Goal: Information Seeking & Learning: Learn about a topic

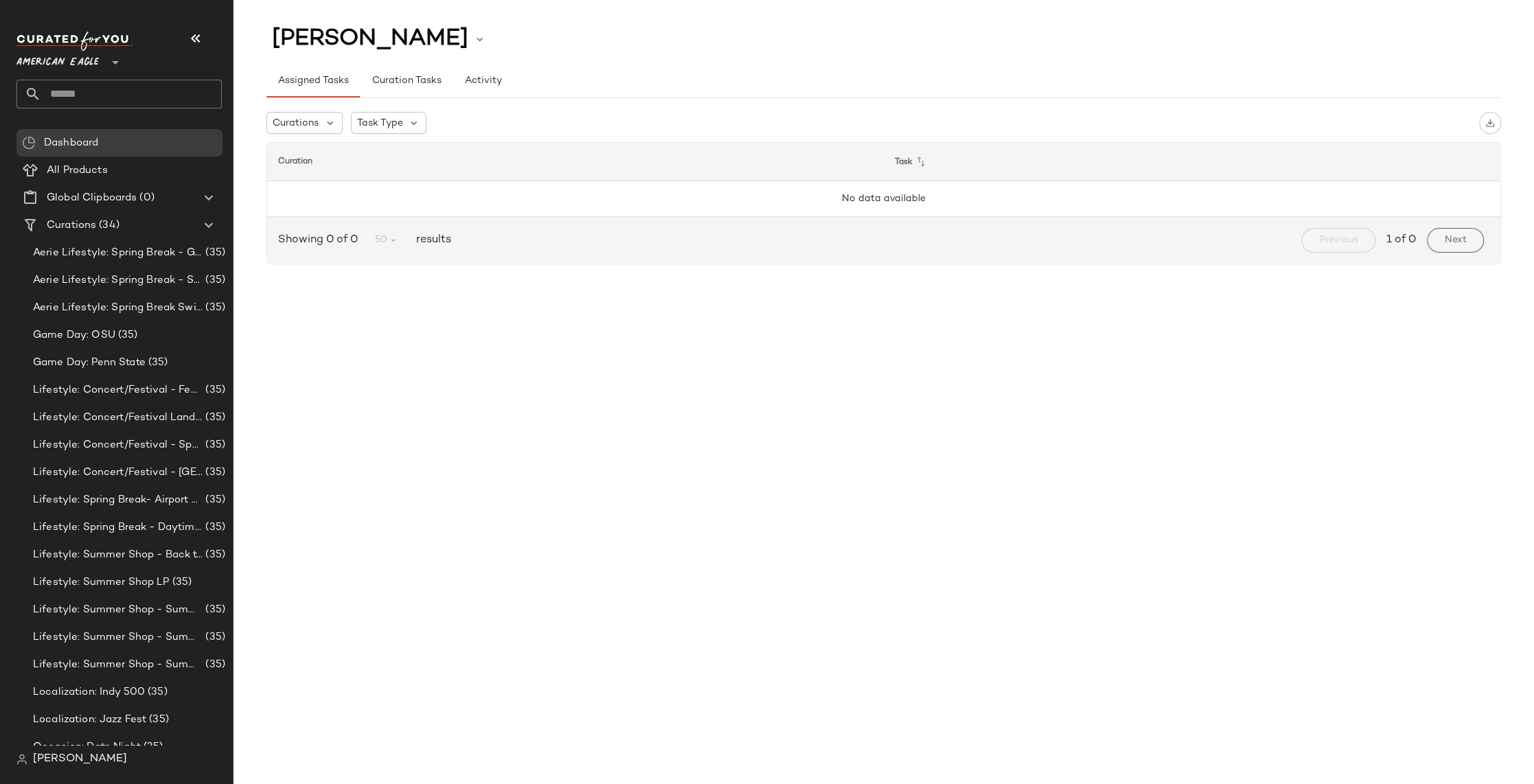
click at [73, 63] on span "American Eagle" at bounding box center [57, 58] width 83 height 24
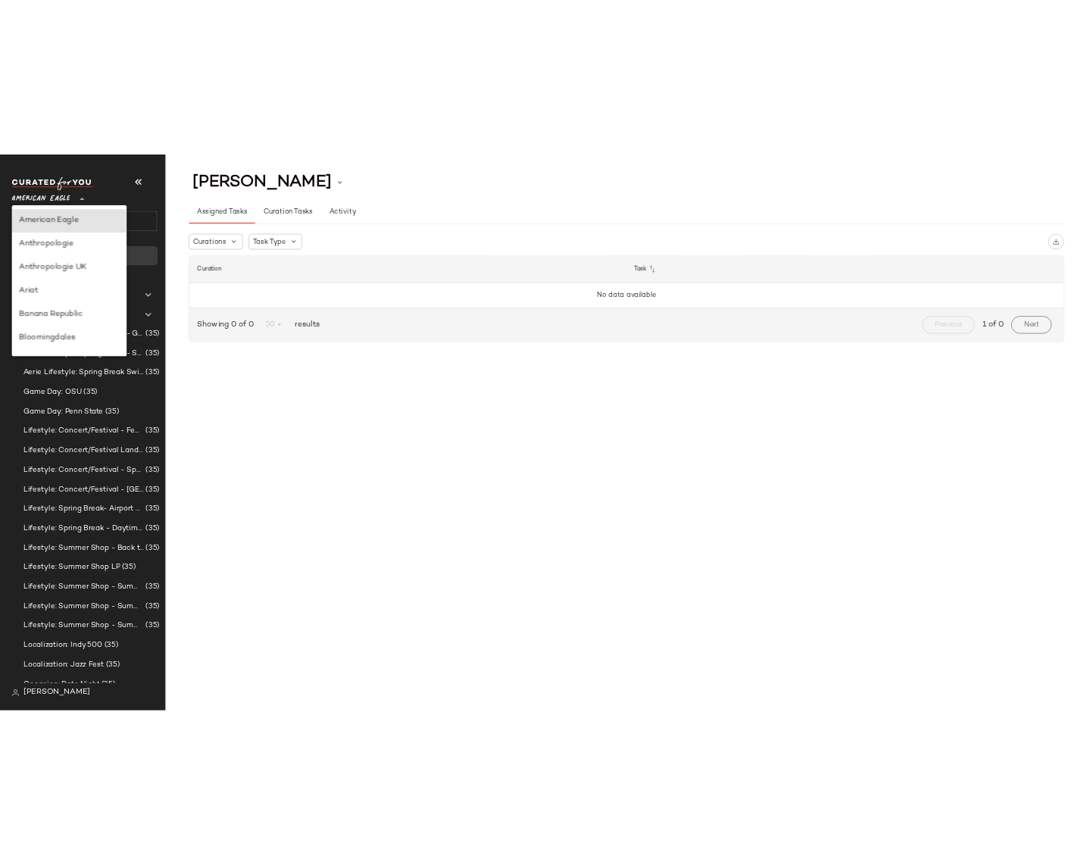
scroll to position [233, 0]
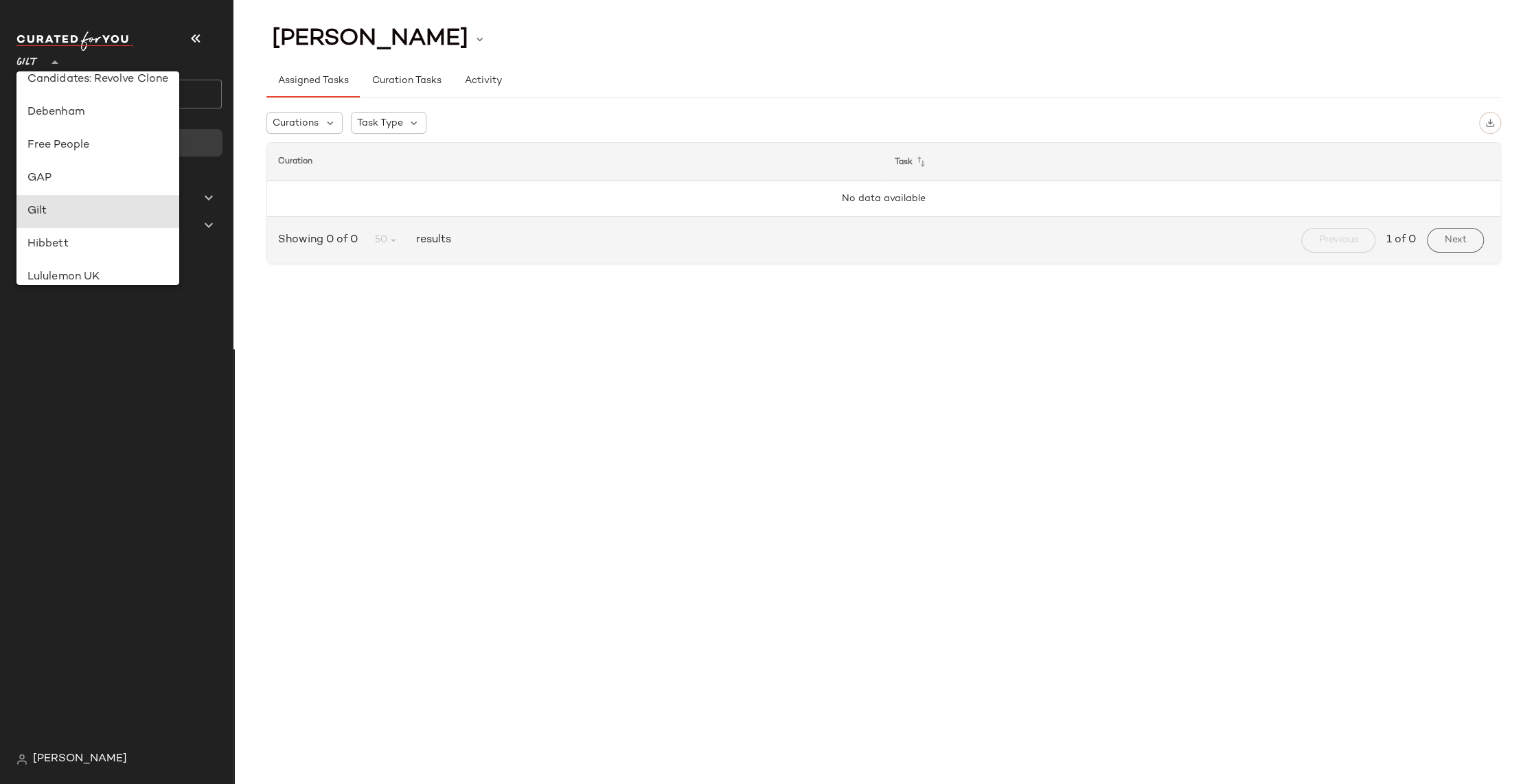
type input "**"
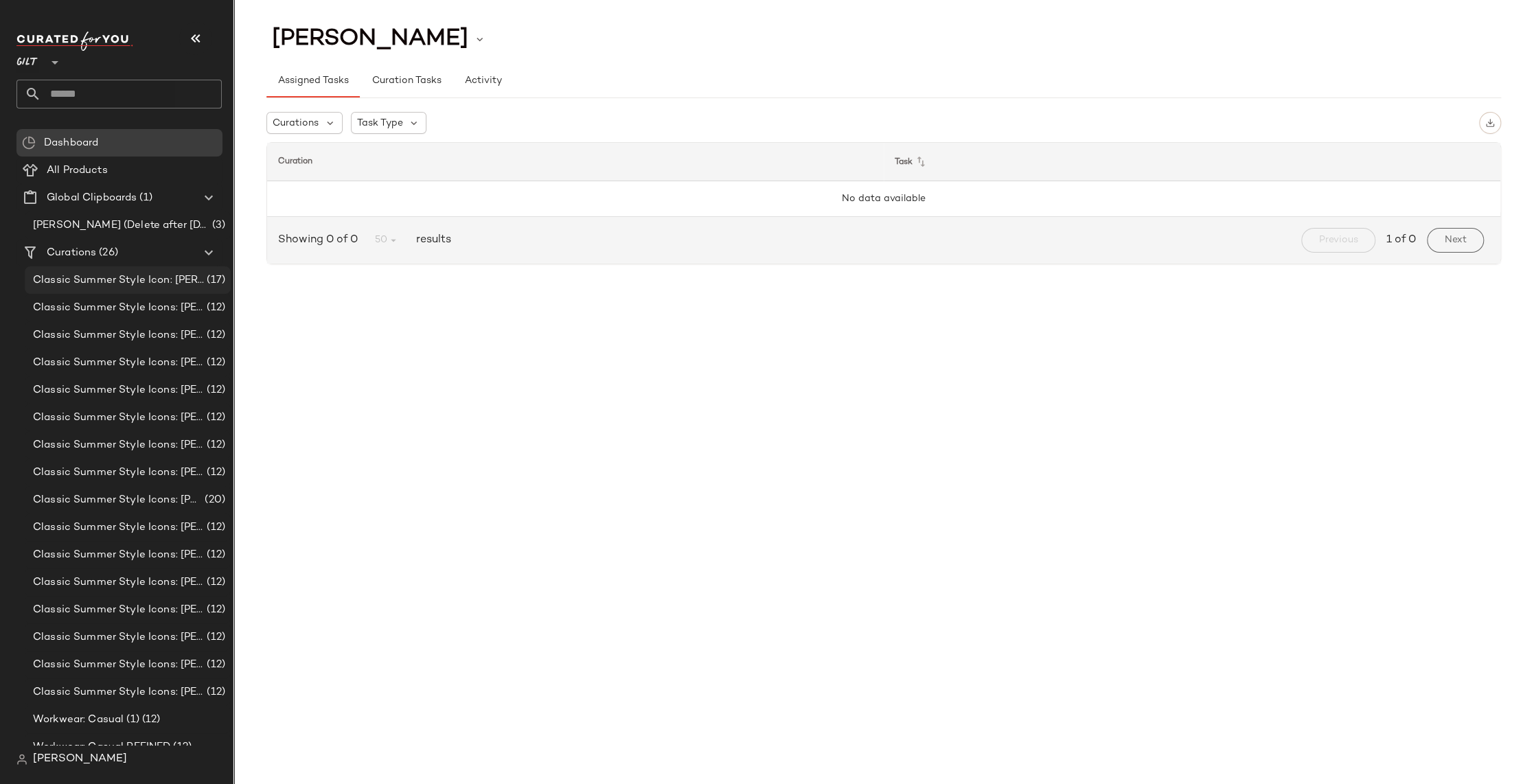
click at [98, 279] on span "Classic Summer Style Icon: Jackie O REFINED (Mixed Colors)" at bounding box center [118, 280] width 171 height 15
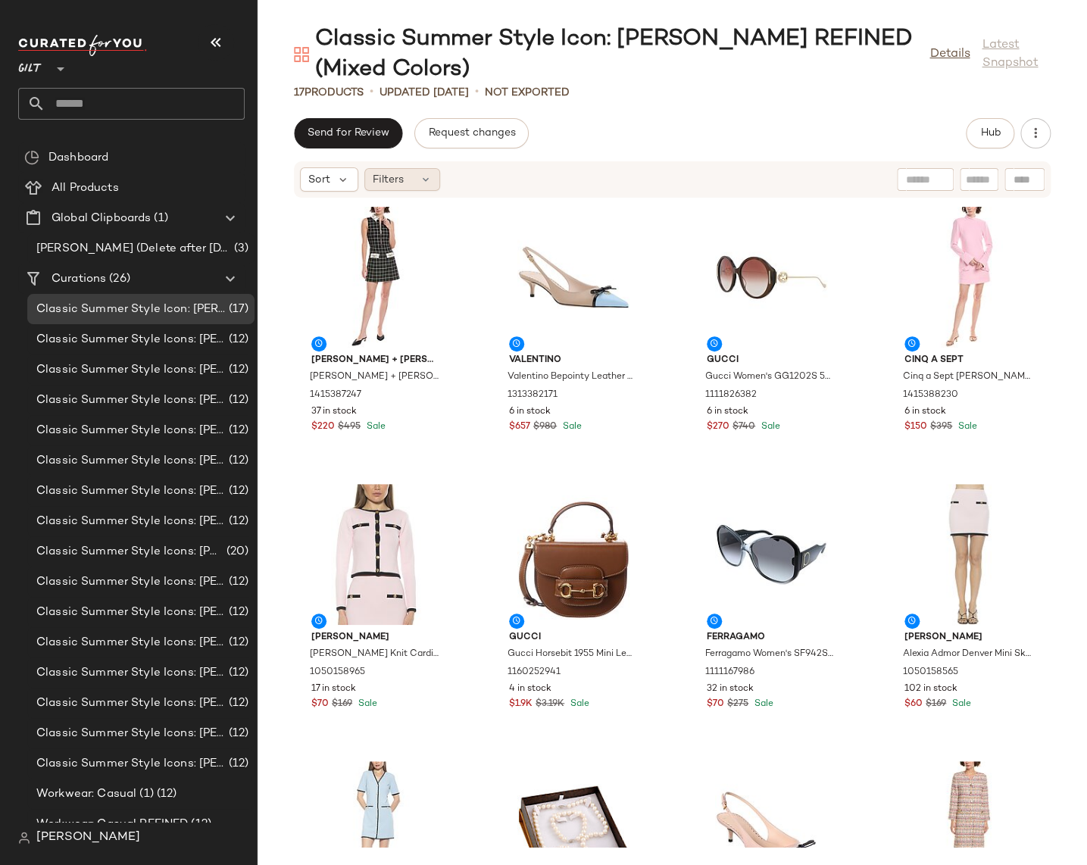
click at [405, 182] on div "Filters" at bounding box center [402, 179] width 76 height 23
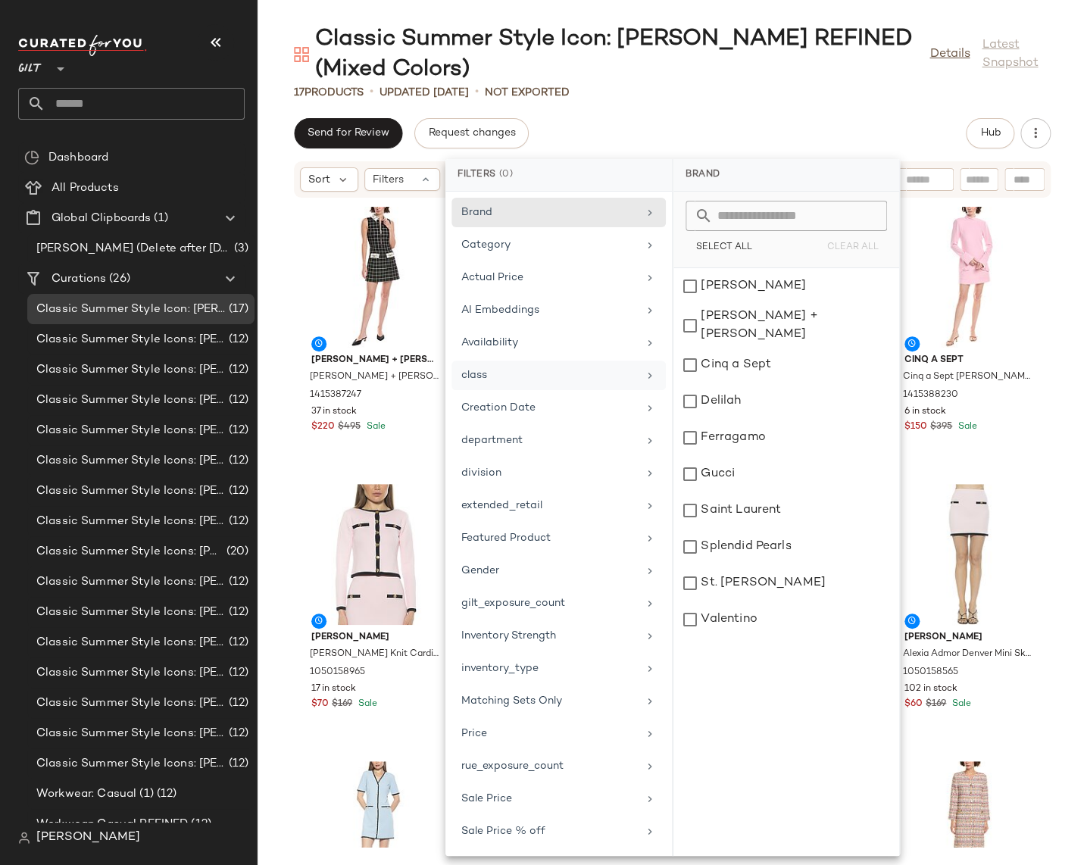
click at [521, 370] on div "class" at bounding box center [549, 375] width 176 height 16
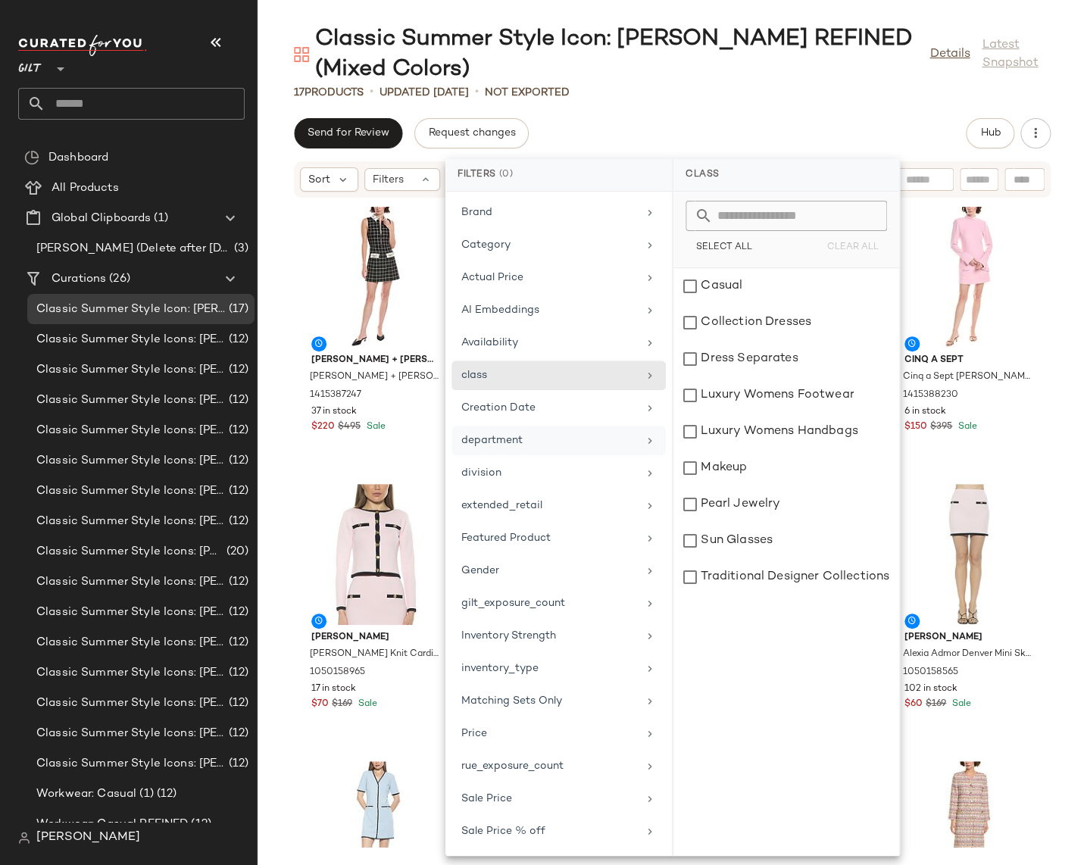
click at [518, 442] on div "department" at bounding box center [549, 440] width 176 height 16
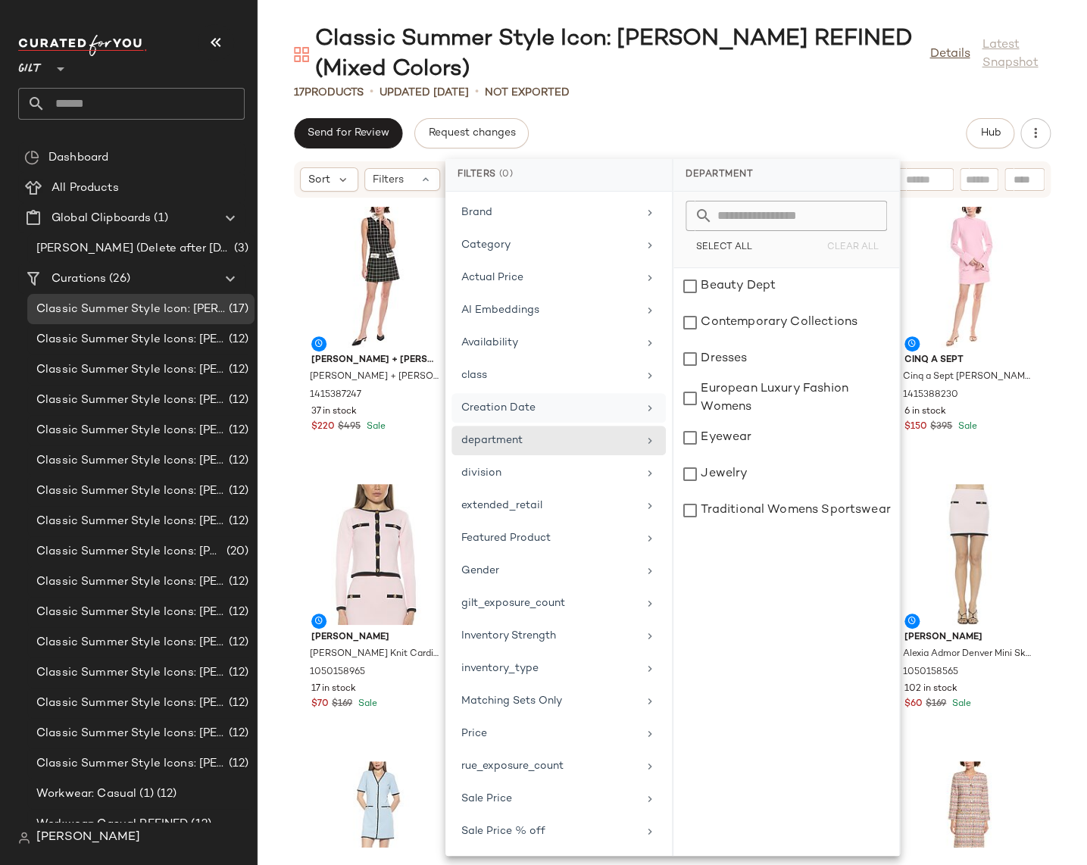
click at [522, 404] on div "Creation Date" at bounding box center [549, 408] width 176 height 16
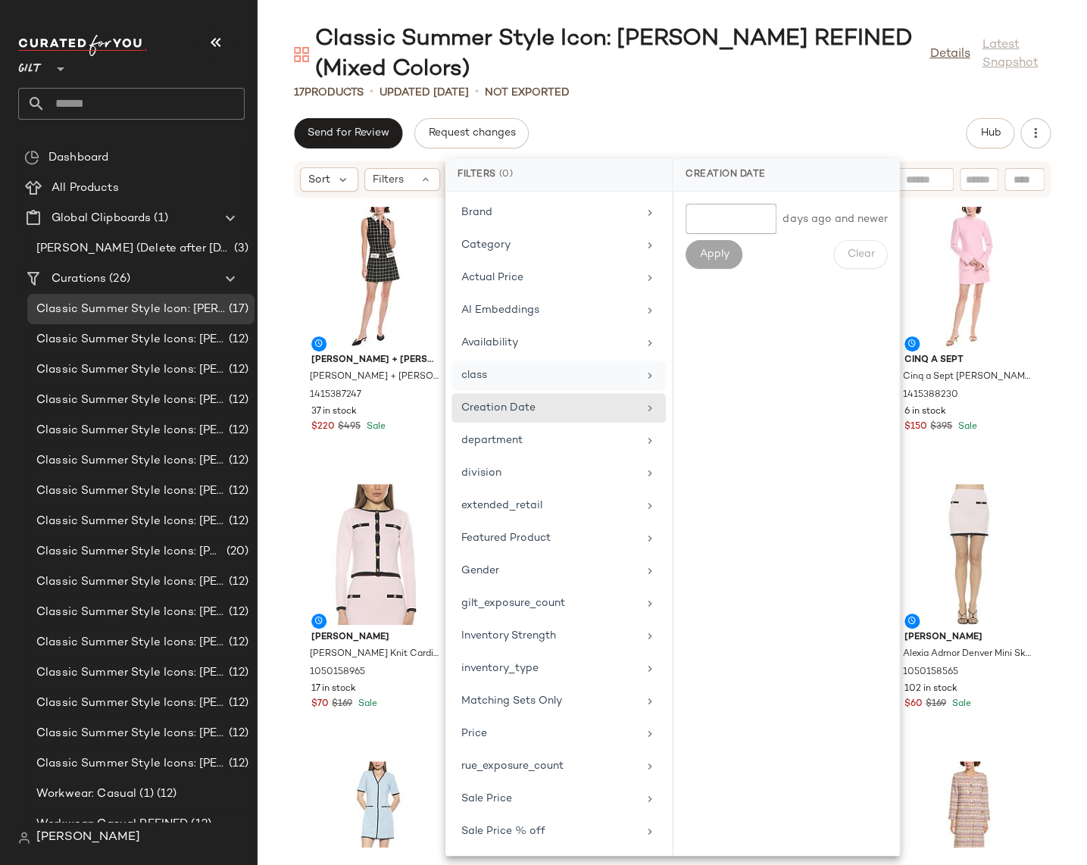
click at [521, 393] on div "class" at bounding box center [558, 408] width 214 height 30
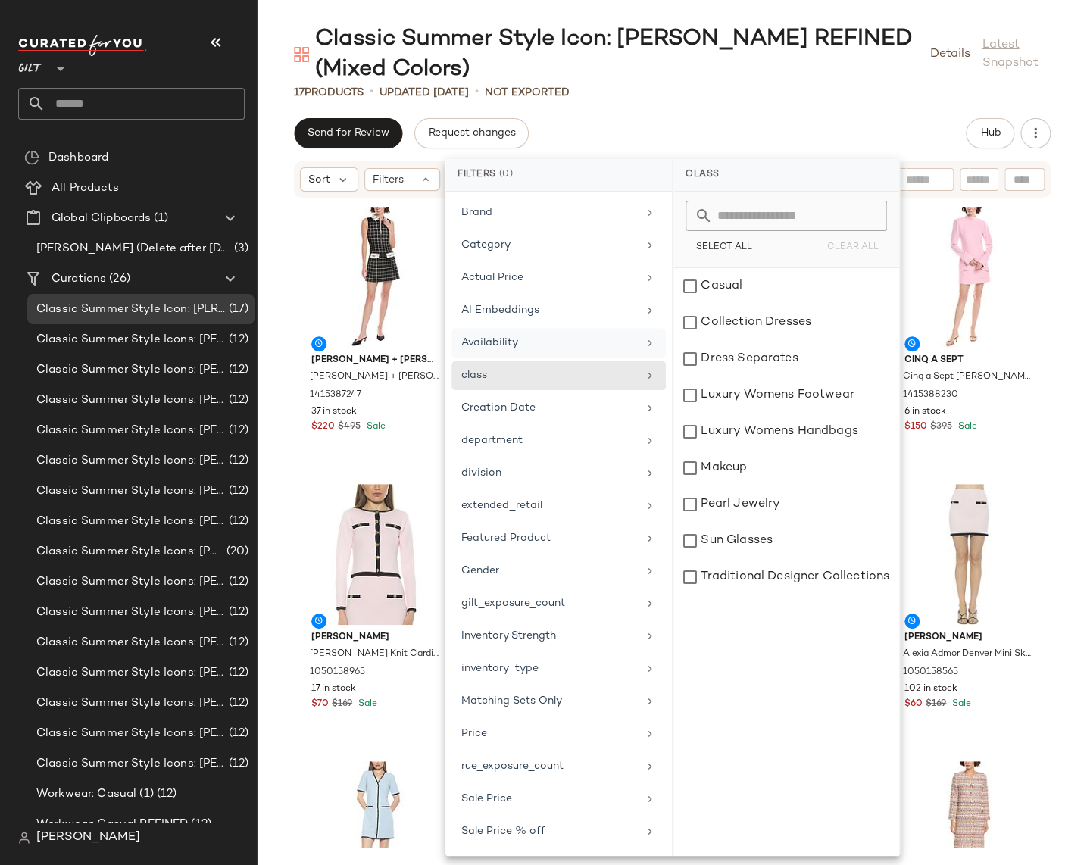
click at [520, 344] on div "Availability" at bounding box center [549, 343] width 176 height 16
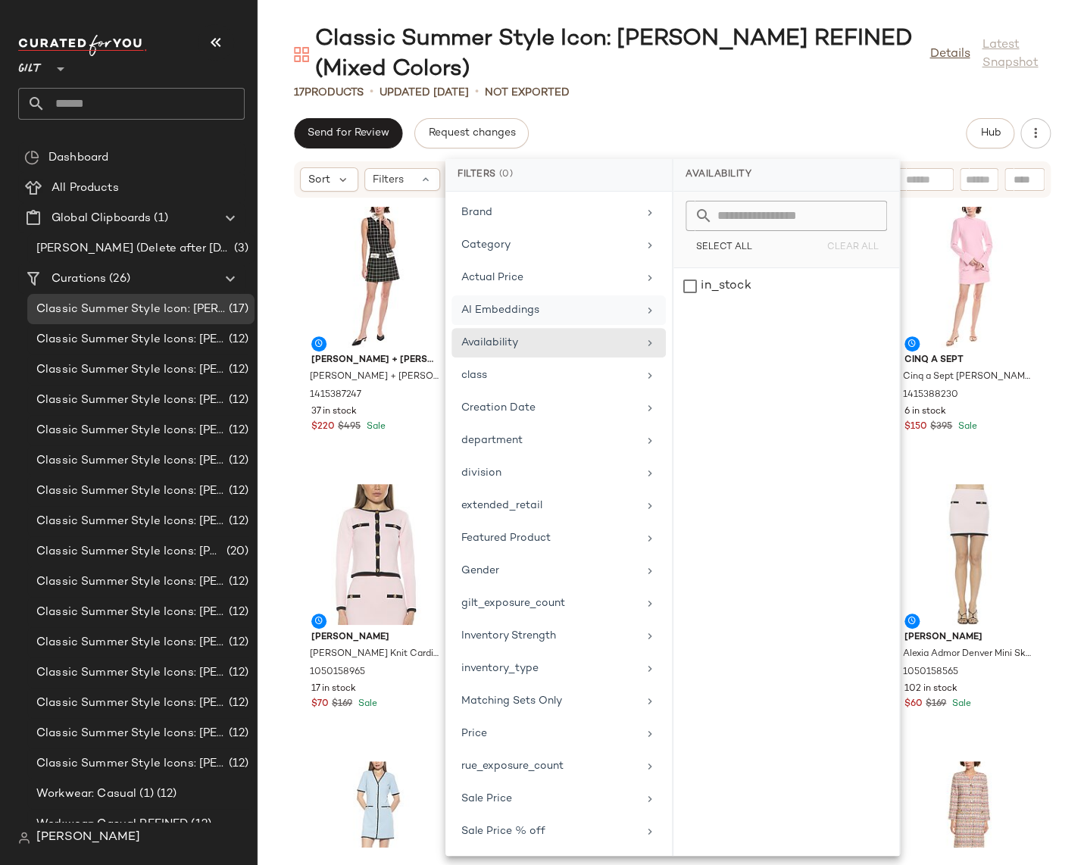
click at [522, 312] on div "AI Embeddings" at bounding box center [549, 310] width 176 height 16
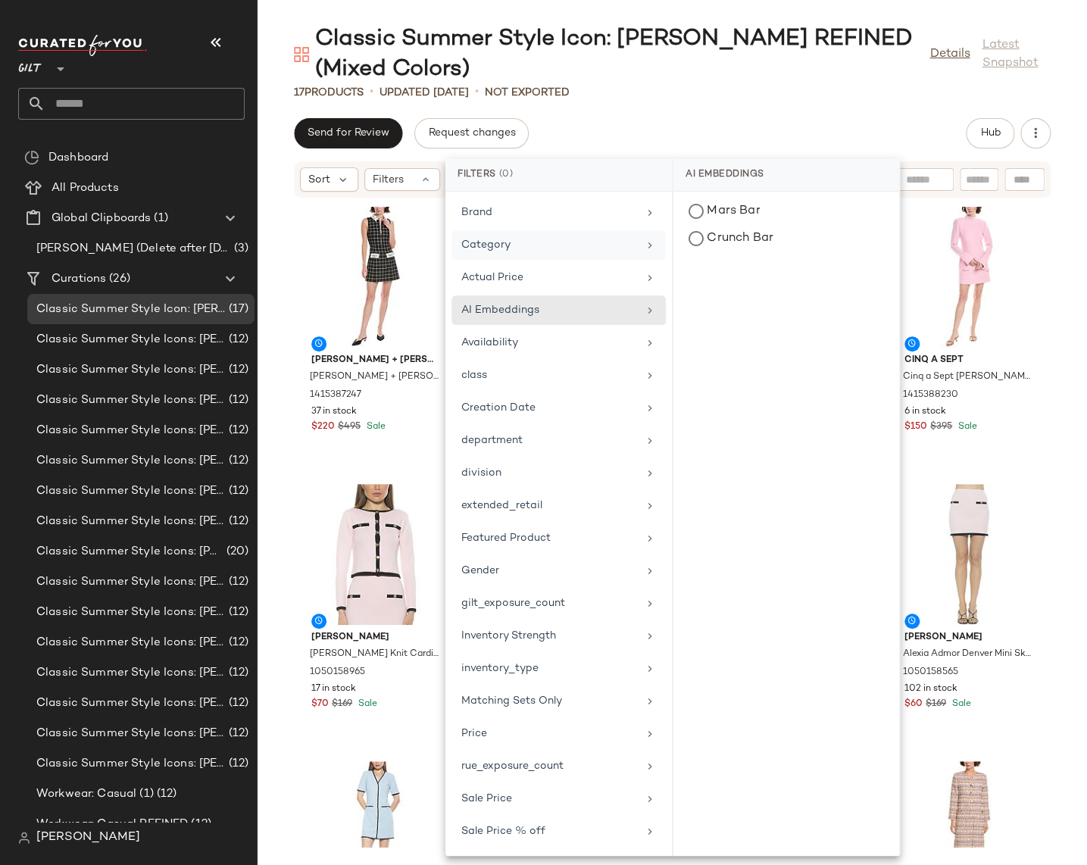
click at [526, 263] on div "Category" at bounding box center [558, 278] width 214 height 30
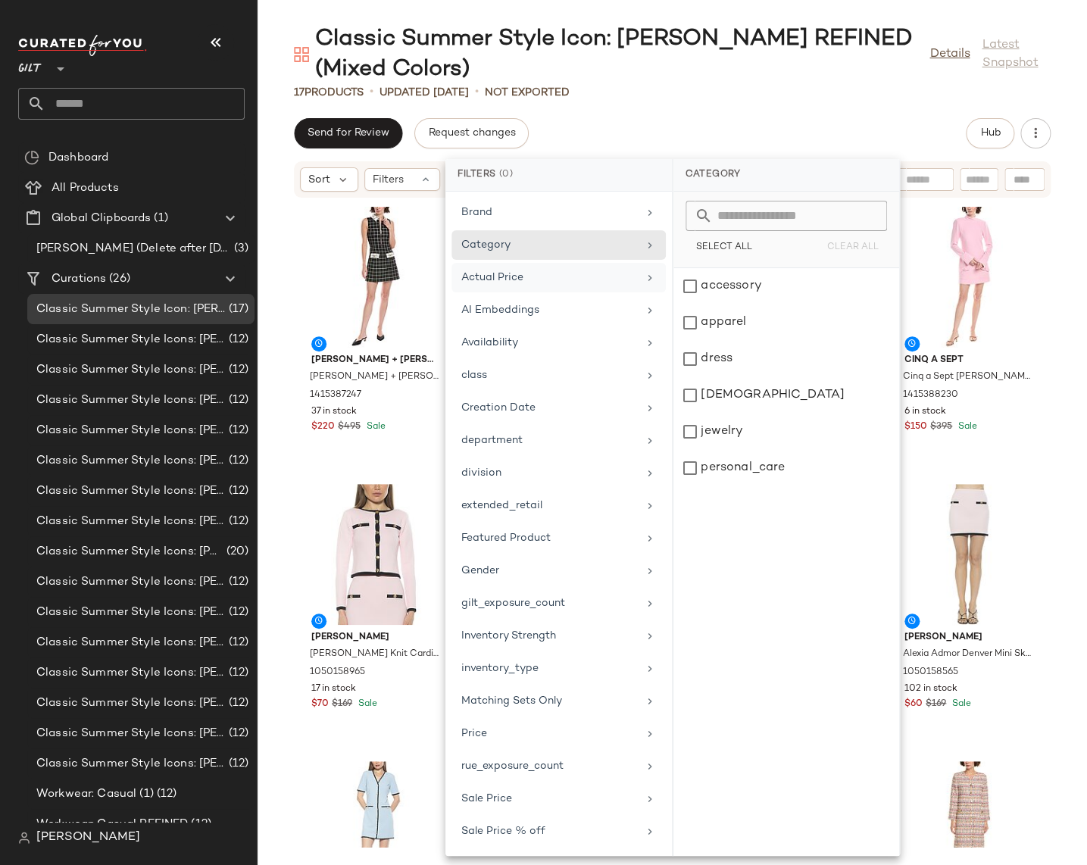
click at [526, 276] on div "Actual Price" at bounding box center [549, 278] width 176 height 16
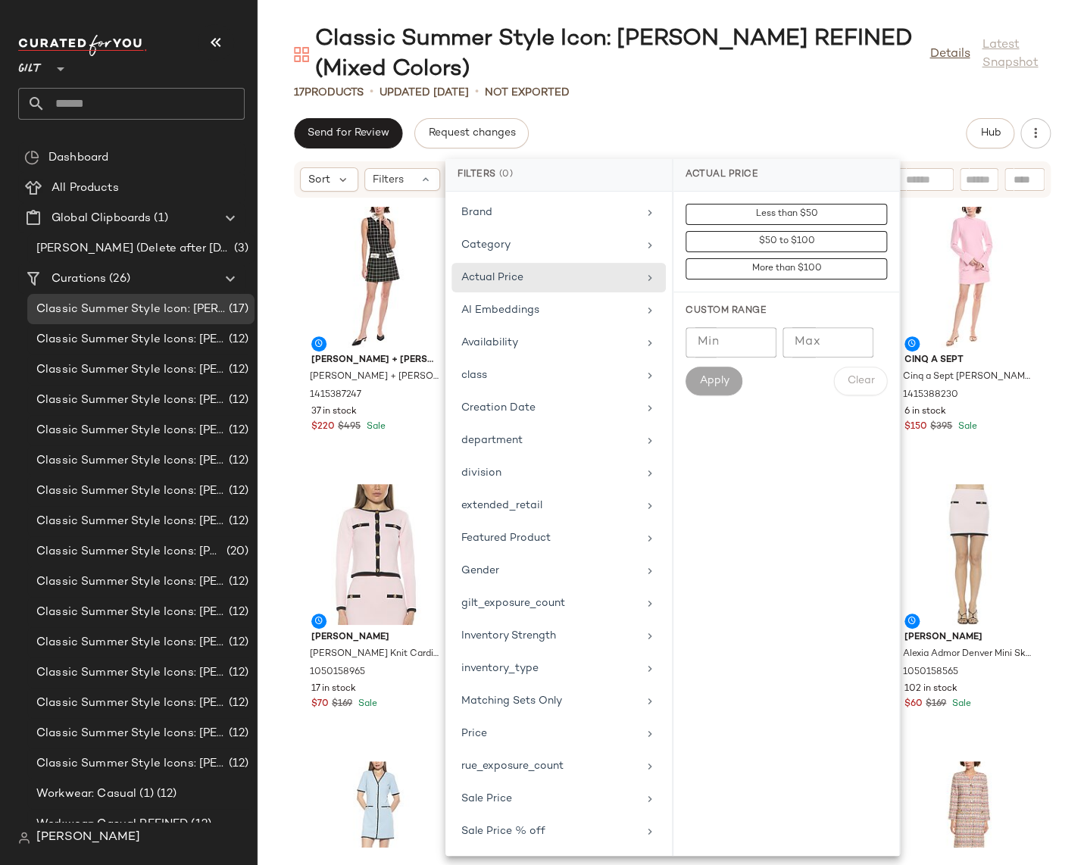
click at [529, 227] on div "Brand Category Actual Price AI Embeddings Availability class Creation Date depa…" at bounding box center [558, 524] width 226 height 664
click at [516, 308] on div "AI Embeddings" at bounding box center [549, 310] width 176 height 16
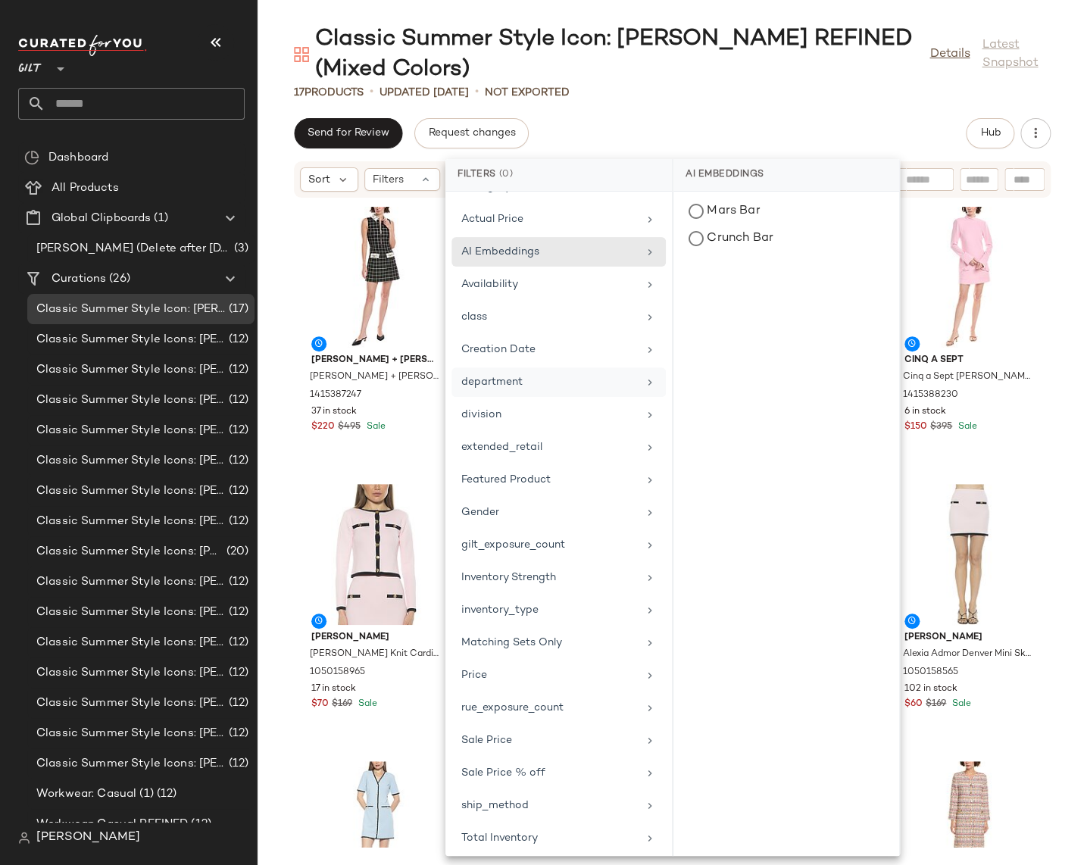
scroll to position [61, 0]
click at [535, 542] on div "gilt_exposure_count" at bounding box center [549, 543] width 176 height 16
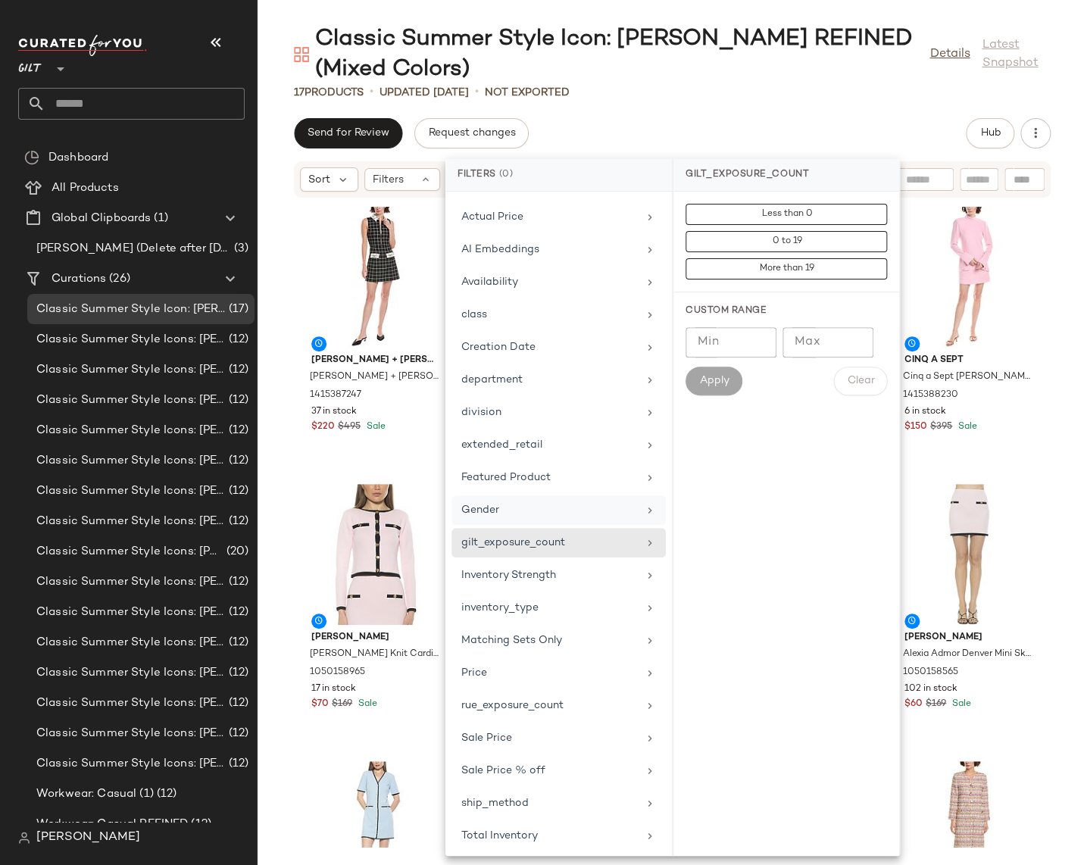
click at [547, 502] on div "Gender" at bounding box center [549, 510] width 176 height 16
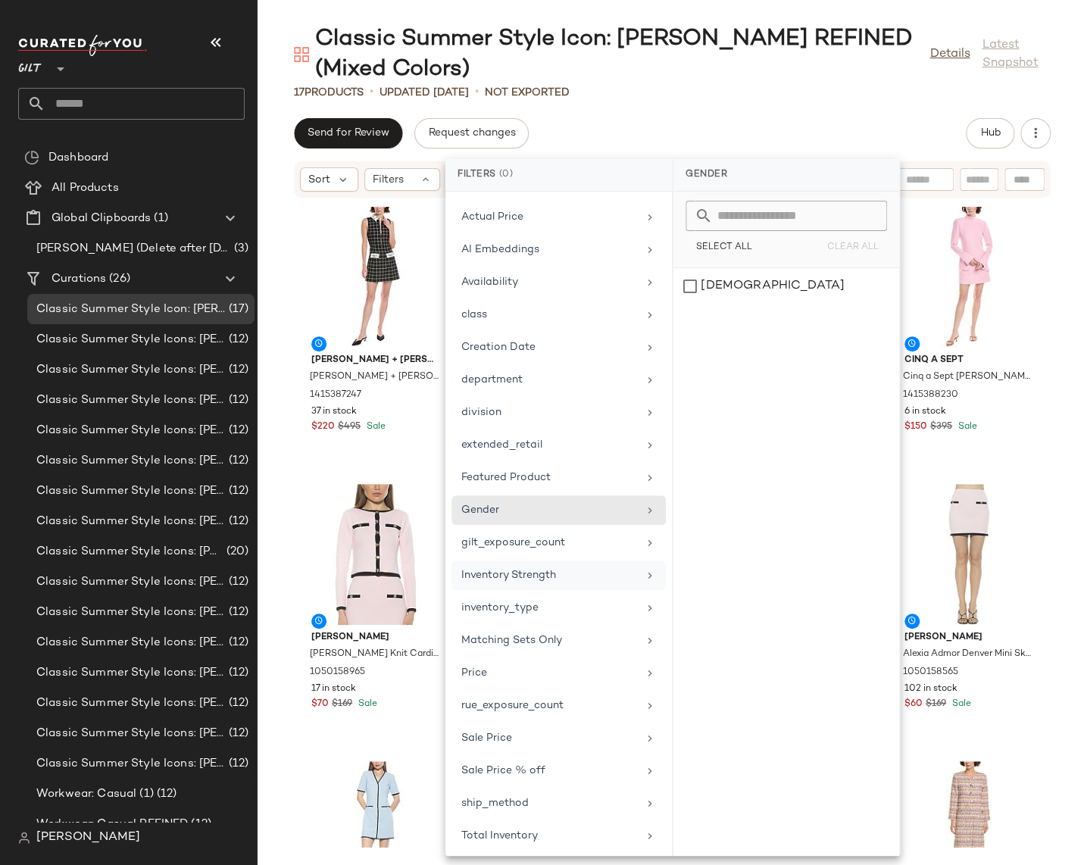
click at [544, 577] on div "Inventory Strength" at bounding box center [549, 575] width 176 height 16
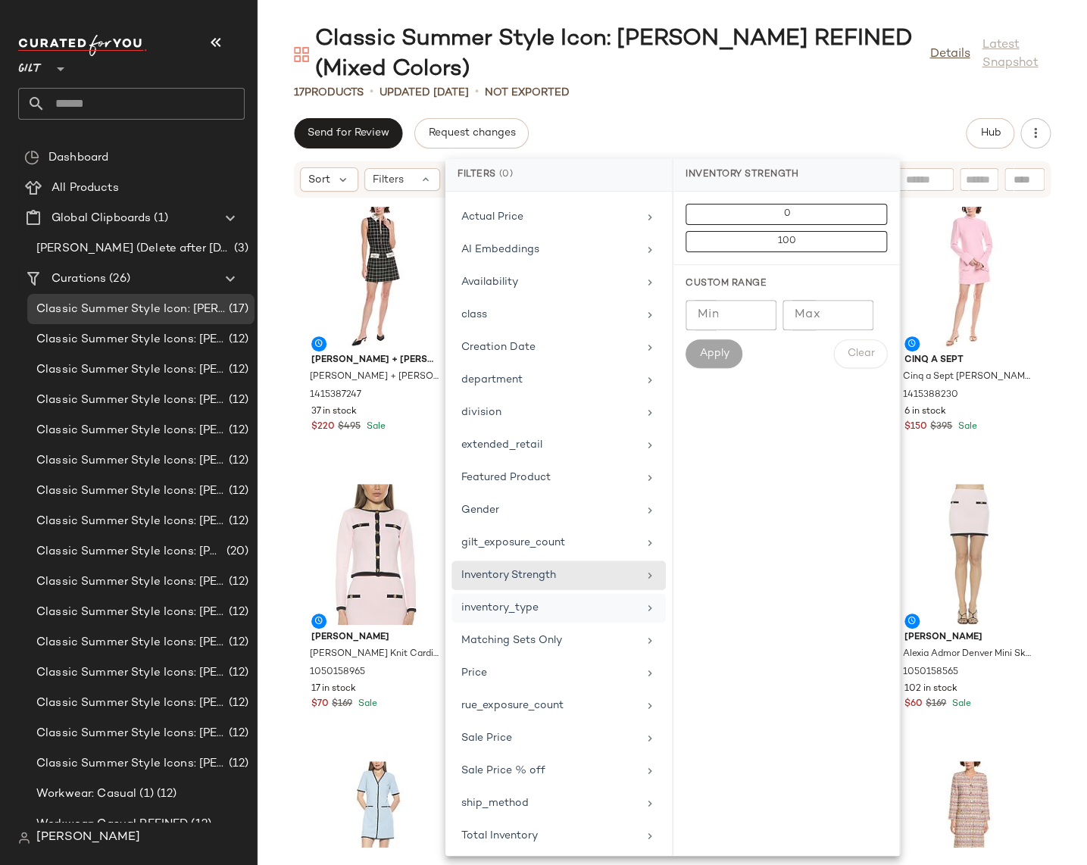
click at [542, 613] on div "inventory_type" at bounding box center [549, 608] width 176 height 16
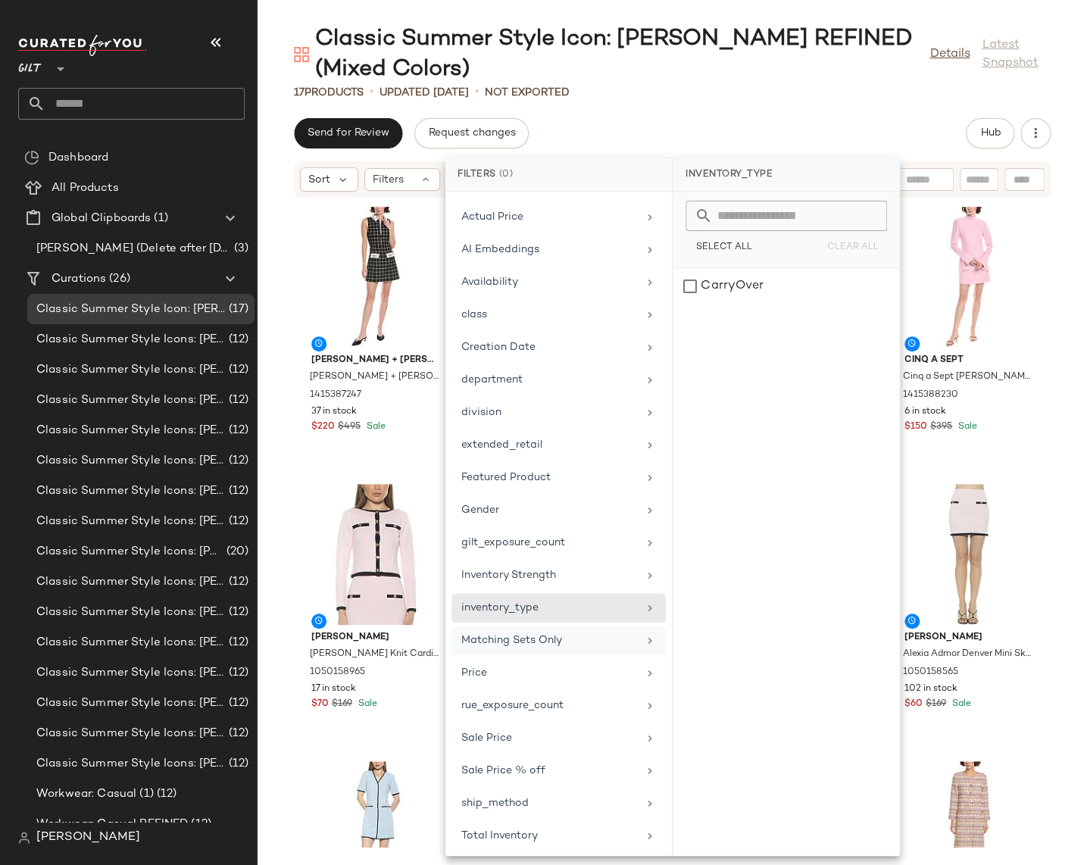
click at [541, 641] on div "Matching Sets Only" at bounding box center [549, 640] width 176 height 16
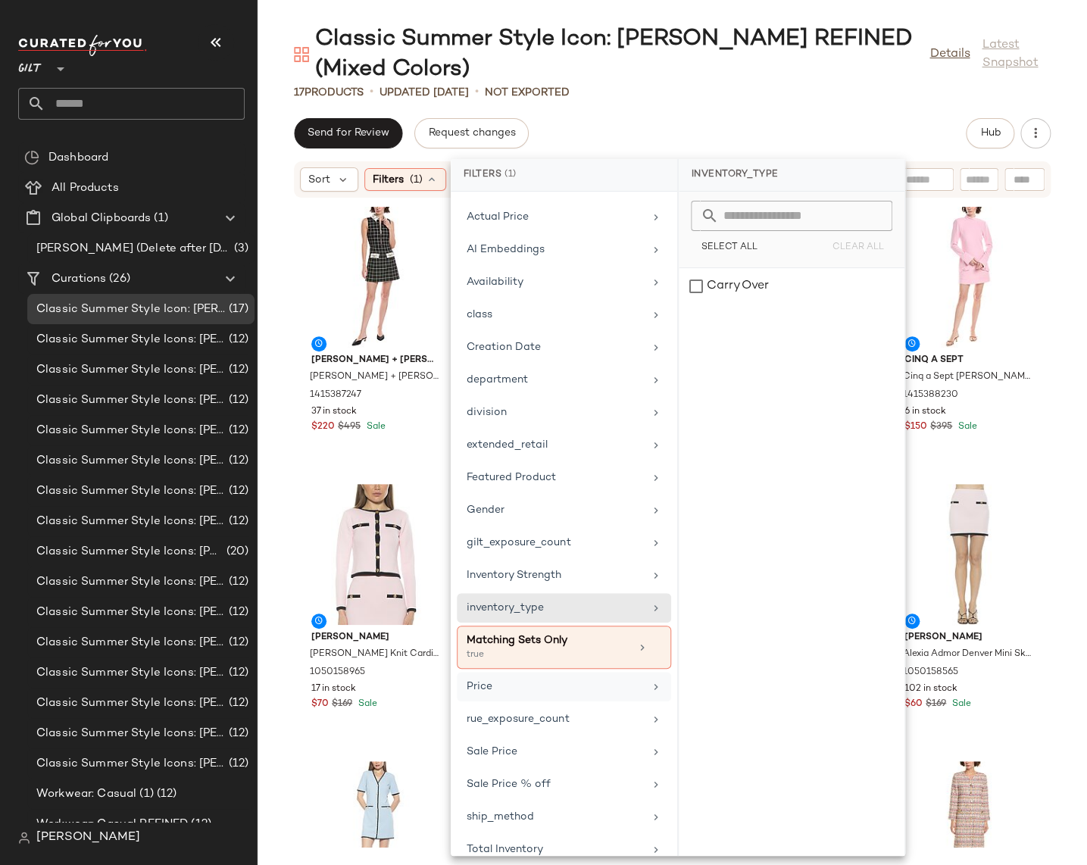
click at [540, 704] on div "Price" at bounding box center [564, 719] width 214 height 30
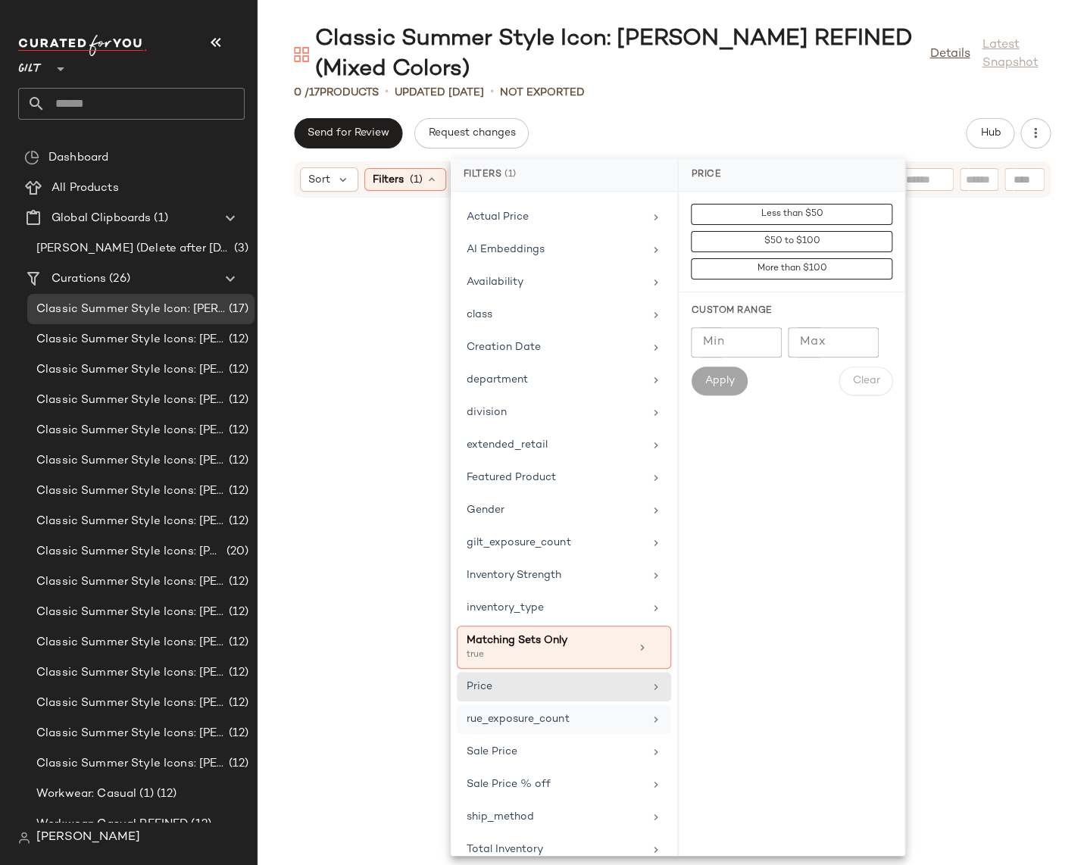
click at [547, 715] on div "rue_exposure_count" at bounding box center [554, 719] width 176 height 16
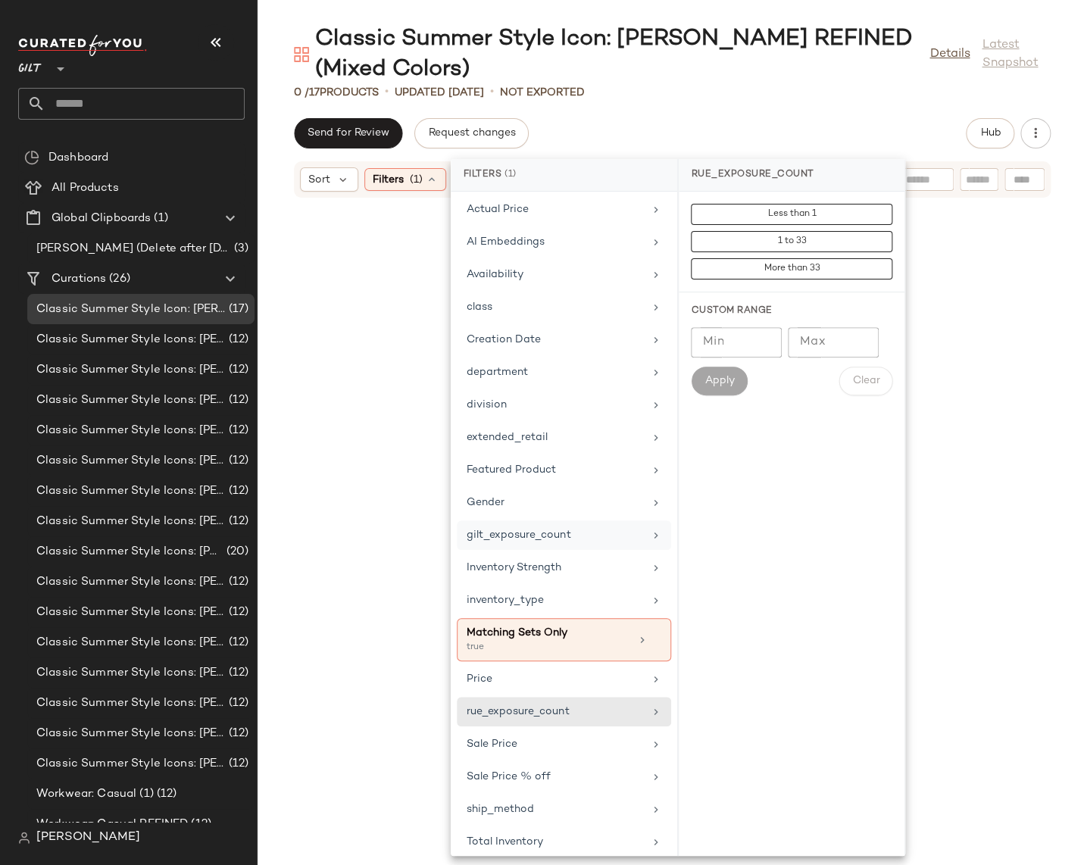
scroll to position [74, 0]
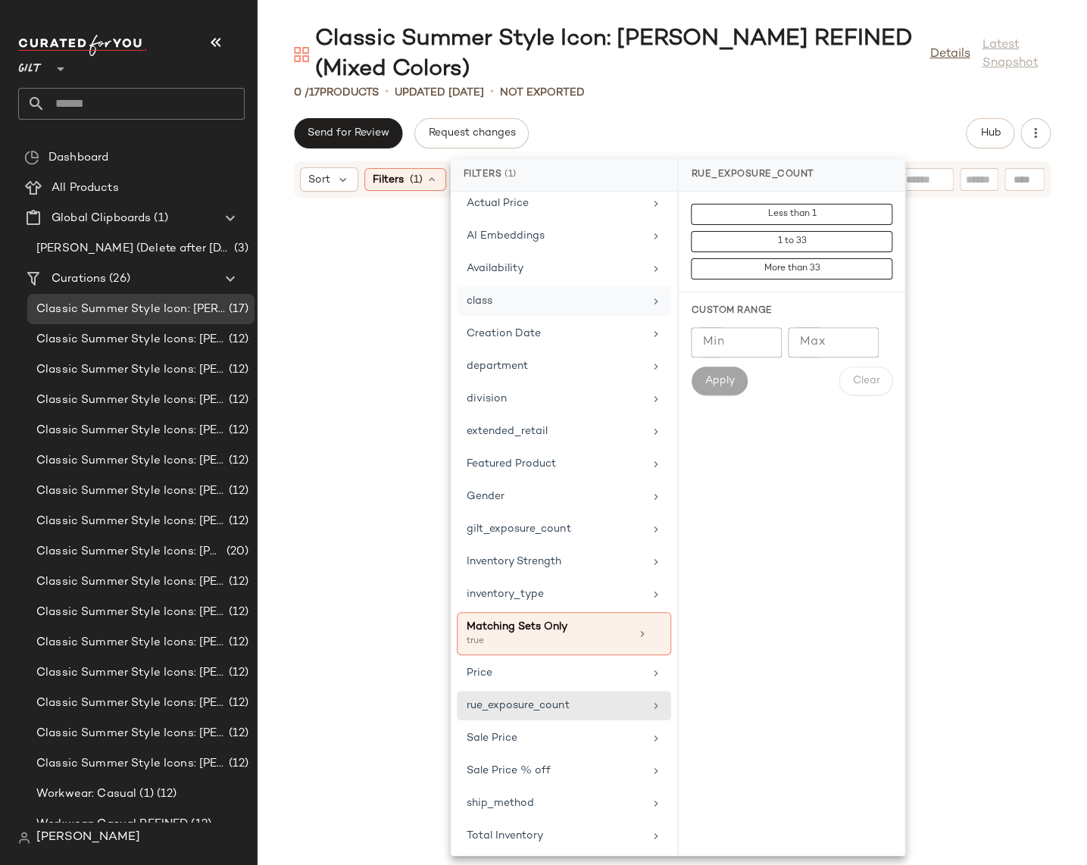
click at [503, 301] on div "class" at bounding box center [554, 301] width 176 height 16
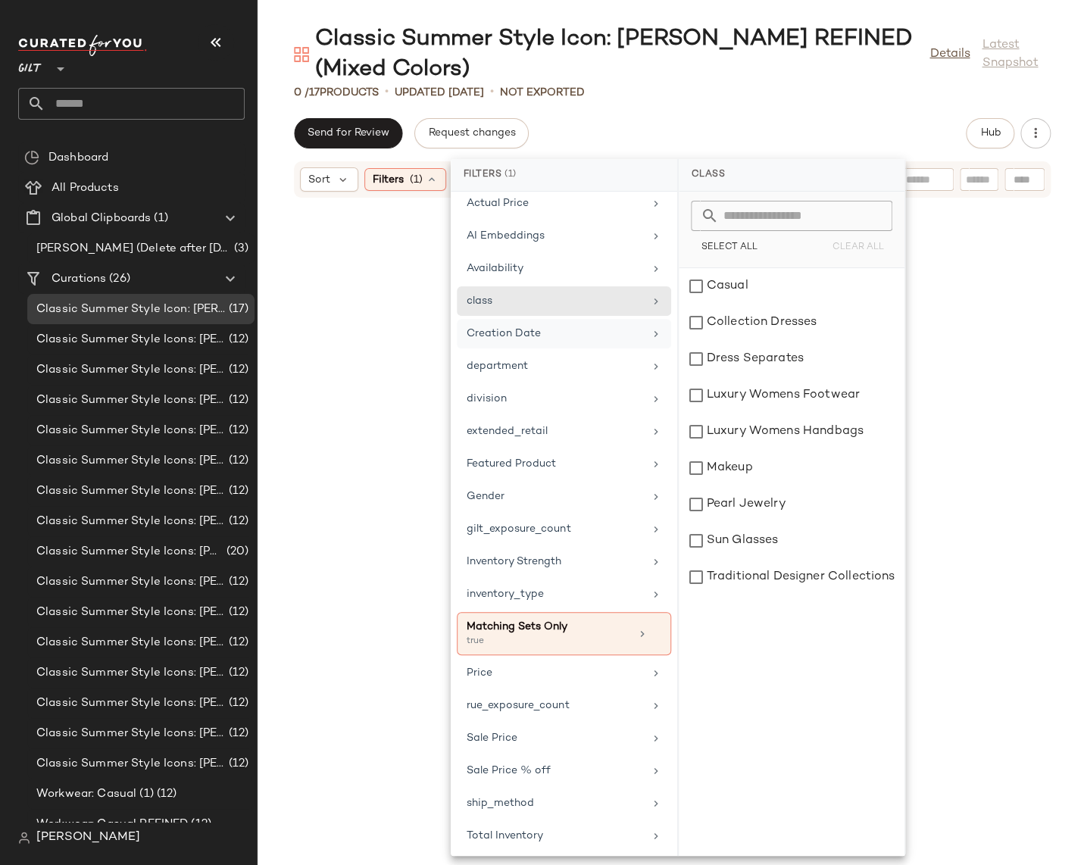
click at [526, 351] on div "Creation Date" at bounding box center [564, 366] width 214 height 30
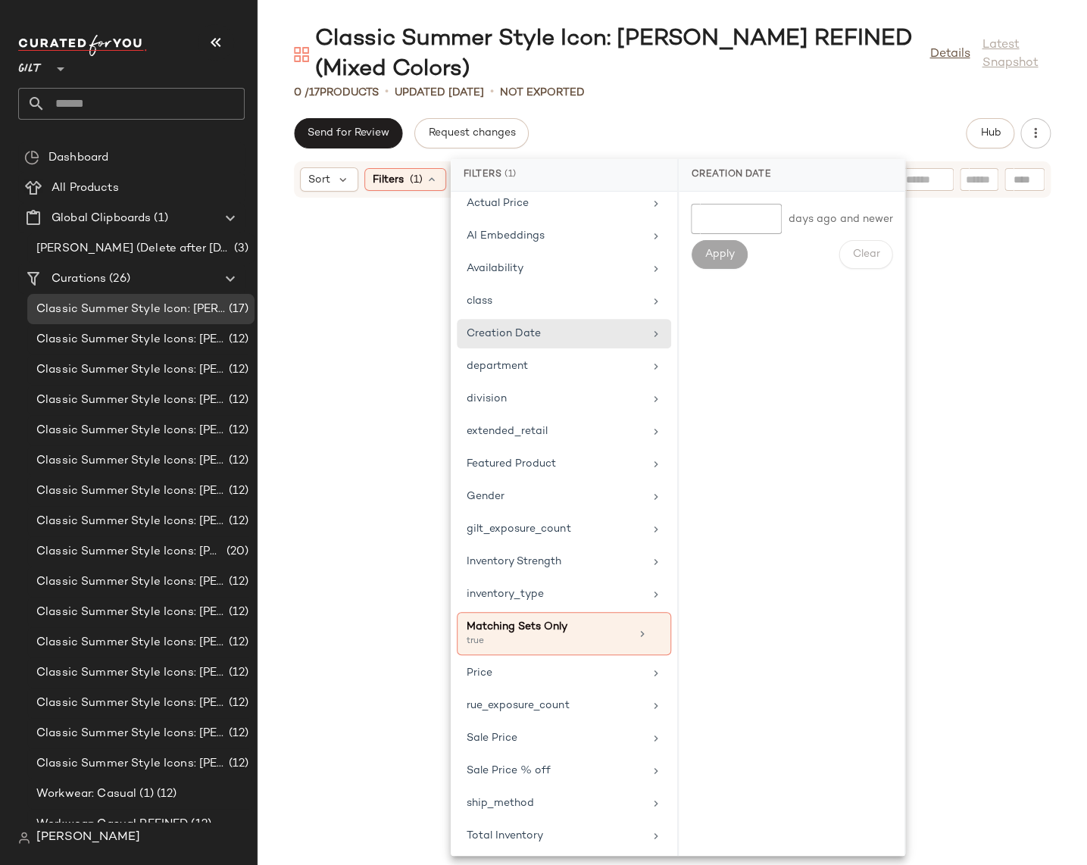
click at [394, 246] on div at bounding box center [671, 522] width 829 height 648
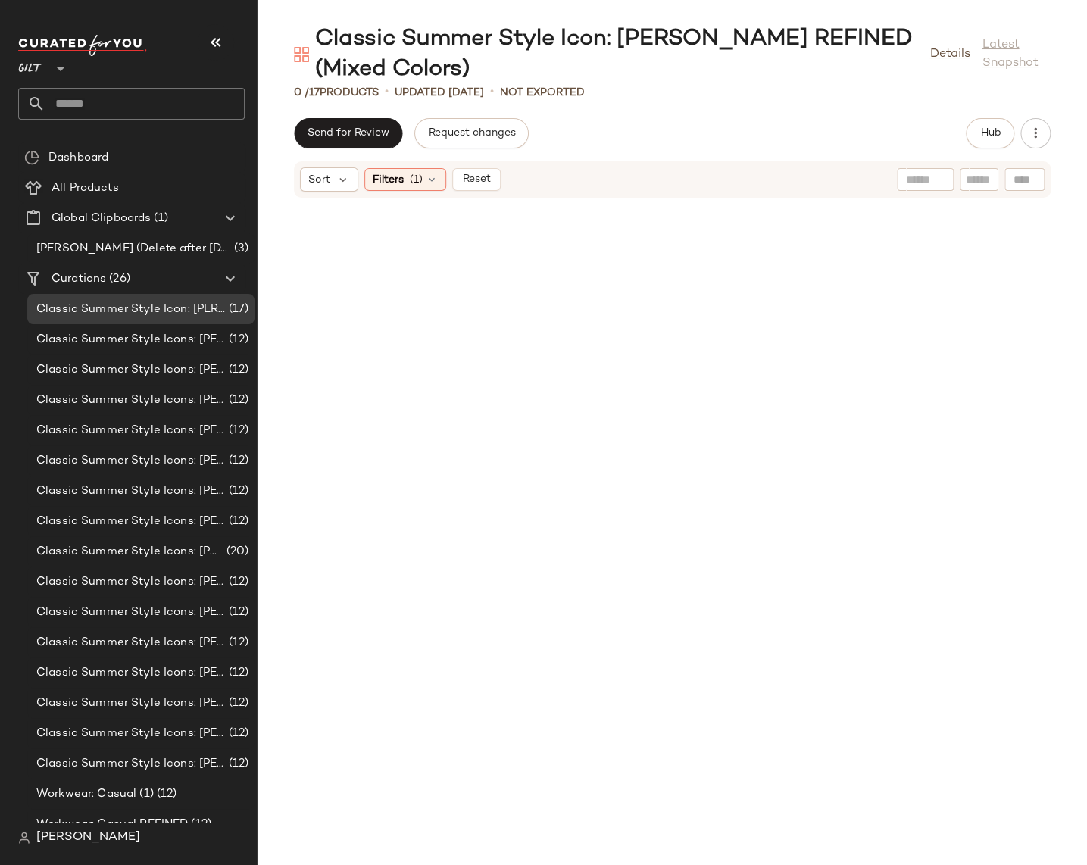
click at [606, 251] on div at bounding box center [671, 522] width 829 height 648
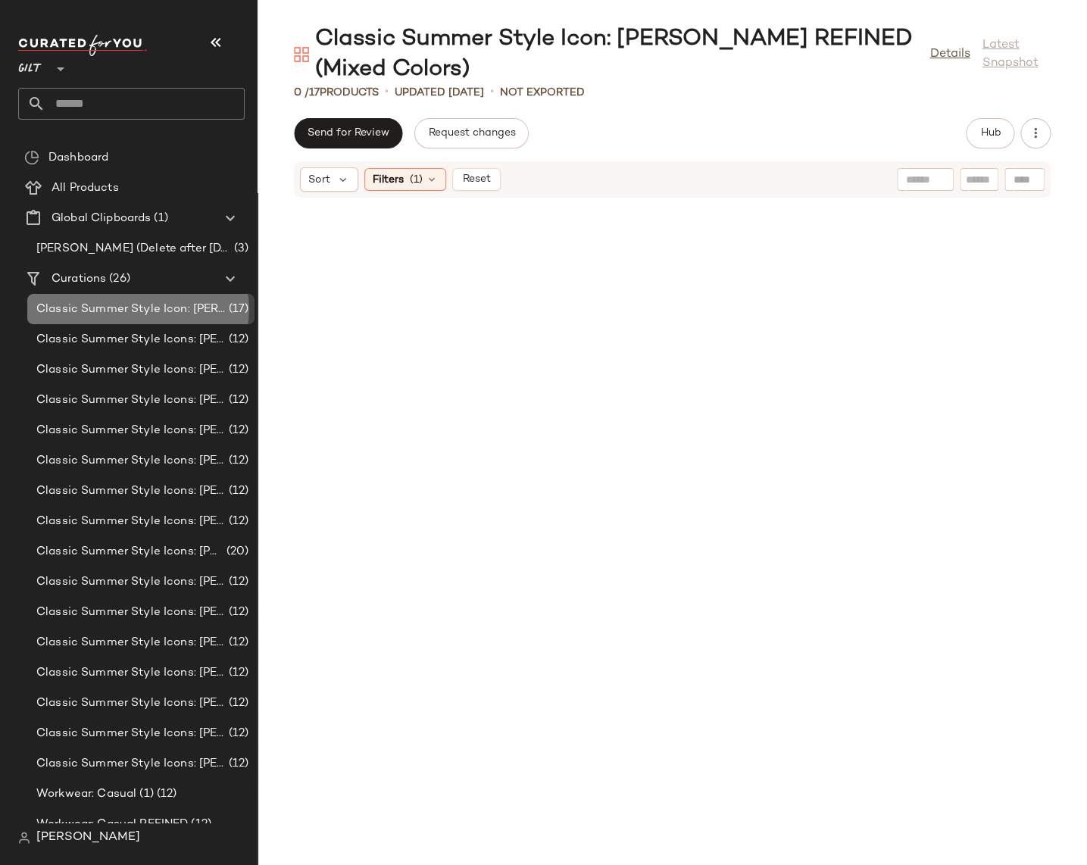
click at [93, 309] on span "Classic Summer Style Icon: Jackie O REFINED (Mixed Colors)" at bounding box center [130, 309] width 189 height 17
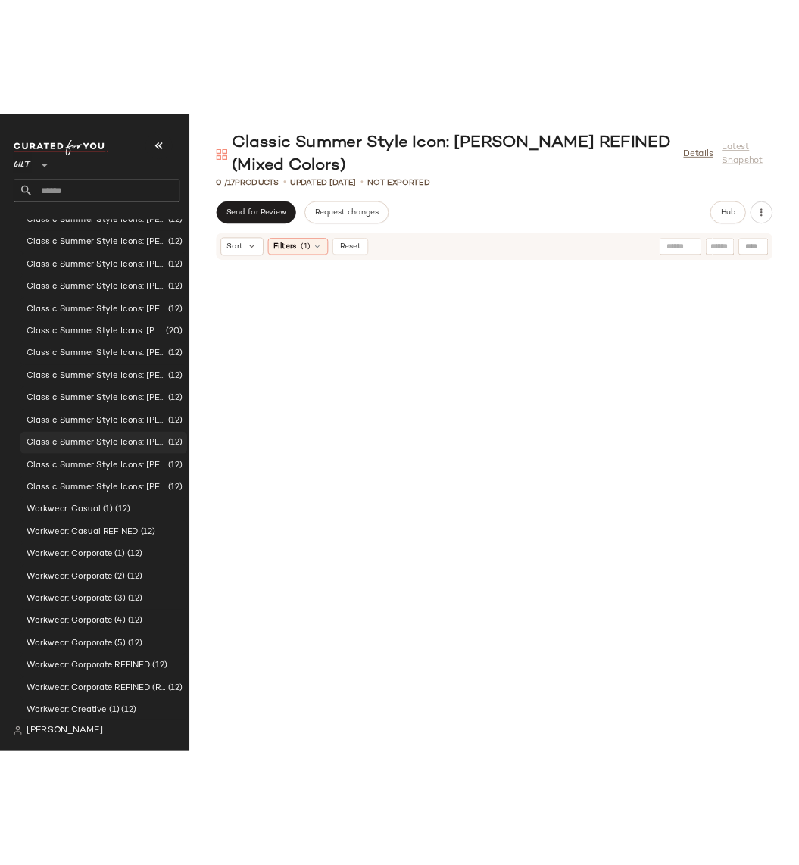
scroll to position [258, 0]
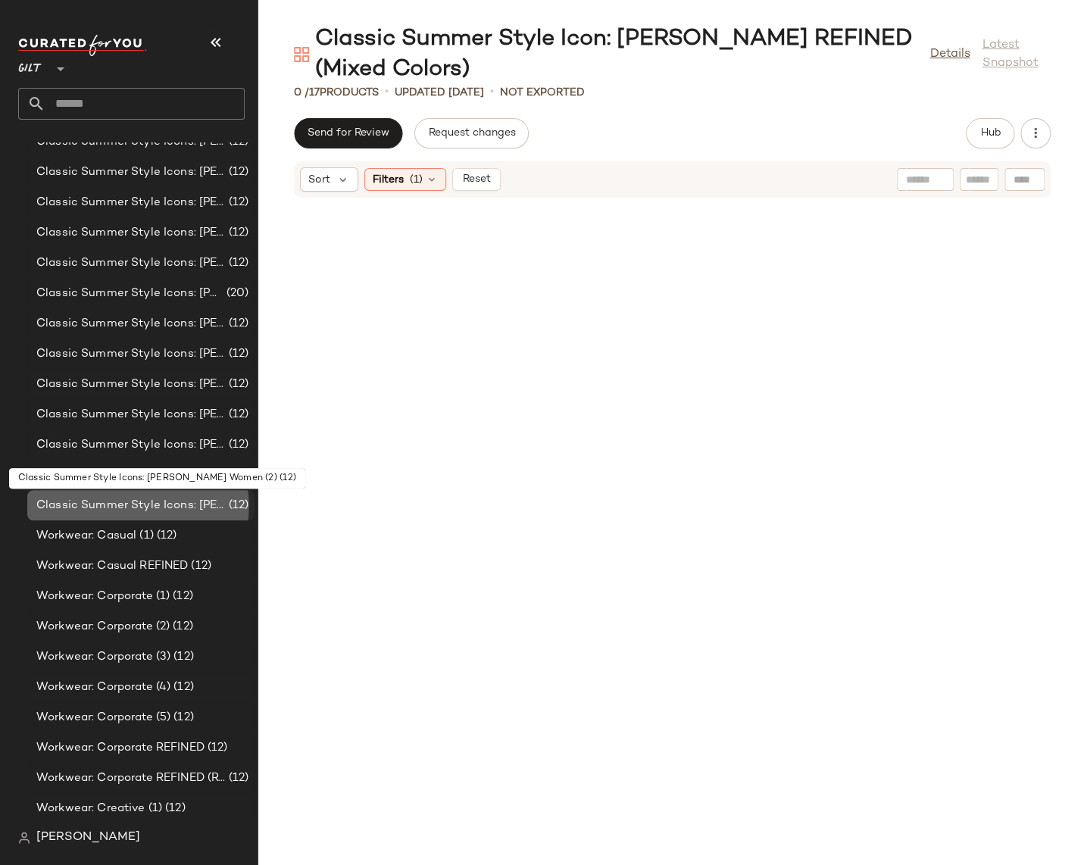
click at [157, 502] on span "Classic Summer Style Icons: Slim Aarons Women (2)" at bounding box center [130, 505] width 189 height 17
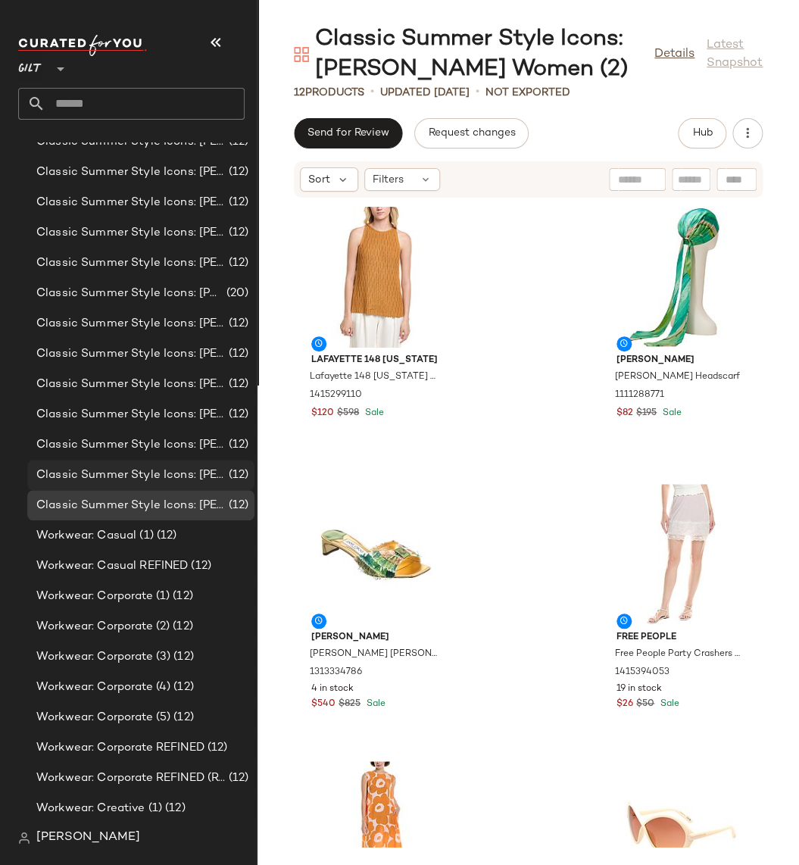
click at [198, 471] on span "Classic Summer Style Icons: Slim Aarons Women (1)" at bounding box center [130, 474] width 189 height 17
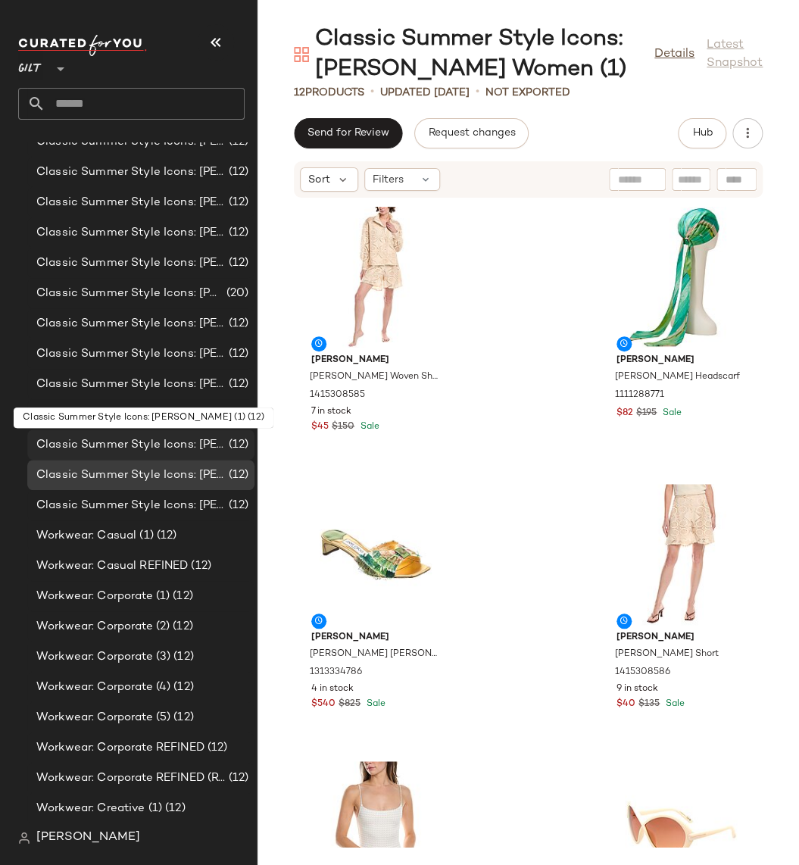
click at [193, 448] on span "Classic Summer Style Icons: Lauren Hutton (1)" at bounding box center [130, 444] width 189 height 17
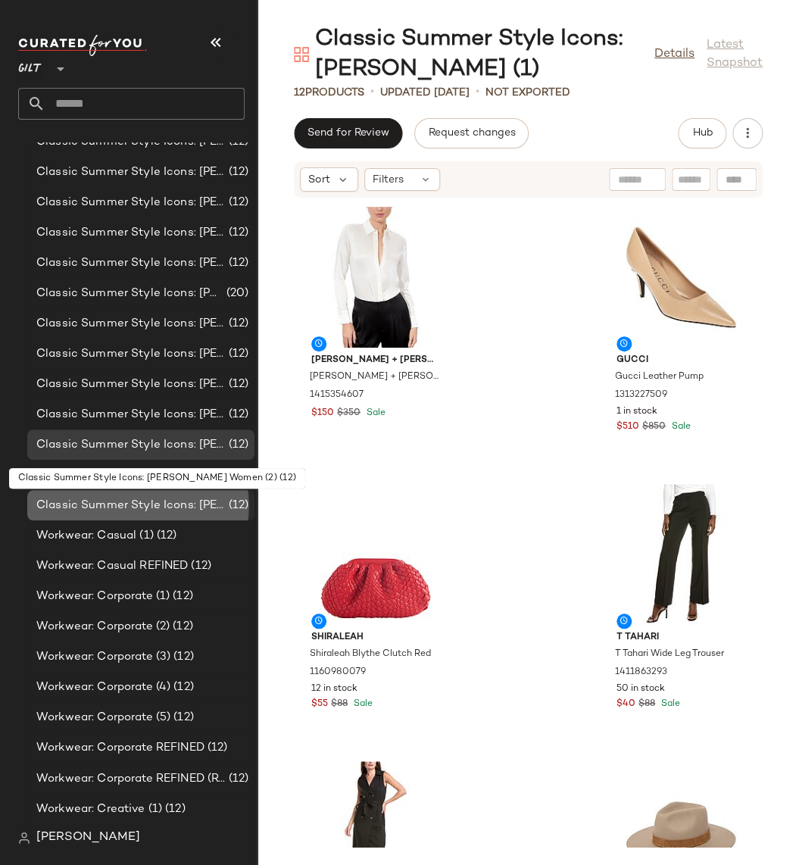
click at [195, 503] on span "Classic Summer Style Icons: Slim Aarons Women (2)" at bounding box center [130, 505] width 189 height 17
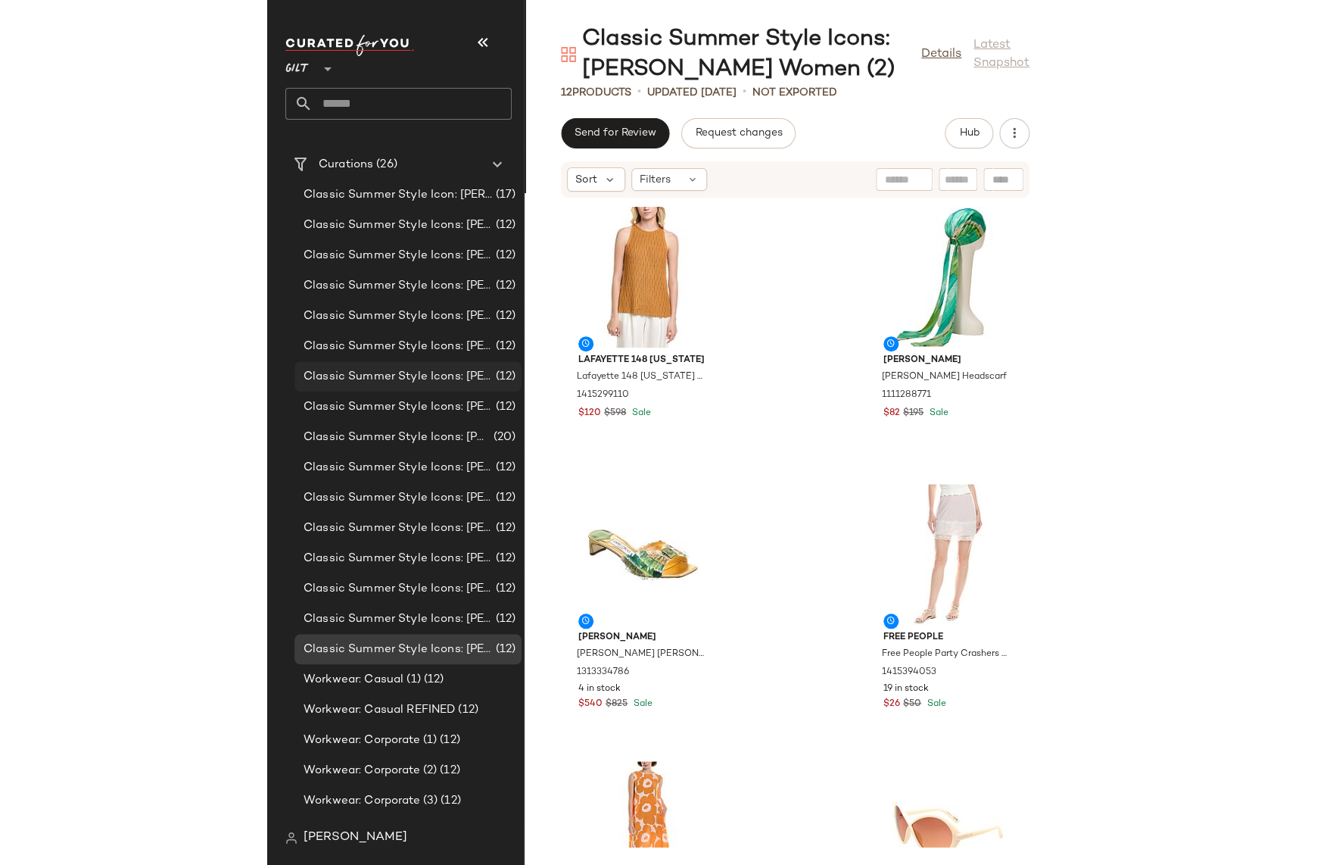
scroll to position [117, 0]
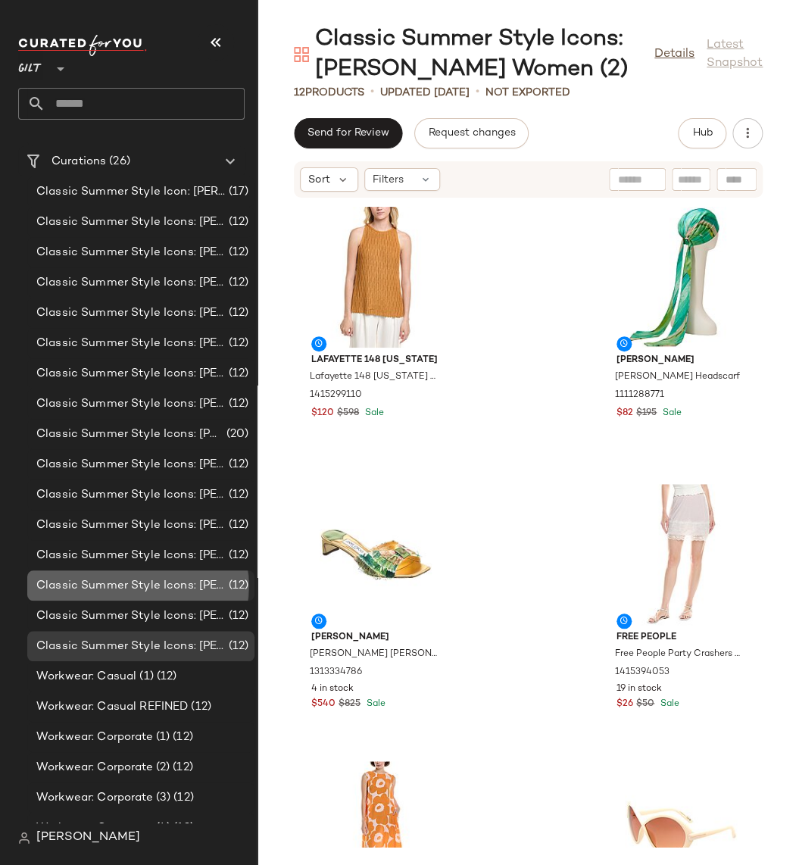
click at [179, 588] on span "Classic Summer Style Icons: Lauren Hutton (1)" at bounding box center [130, 585] width 189 height 17
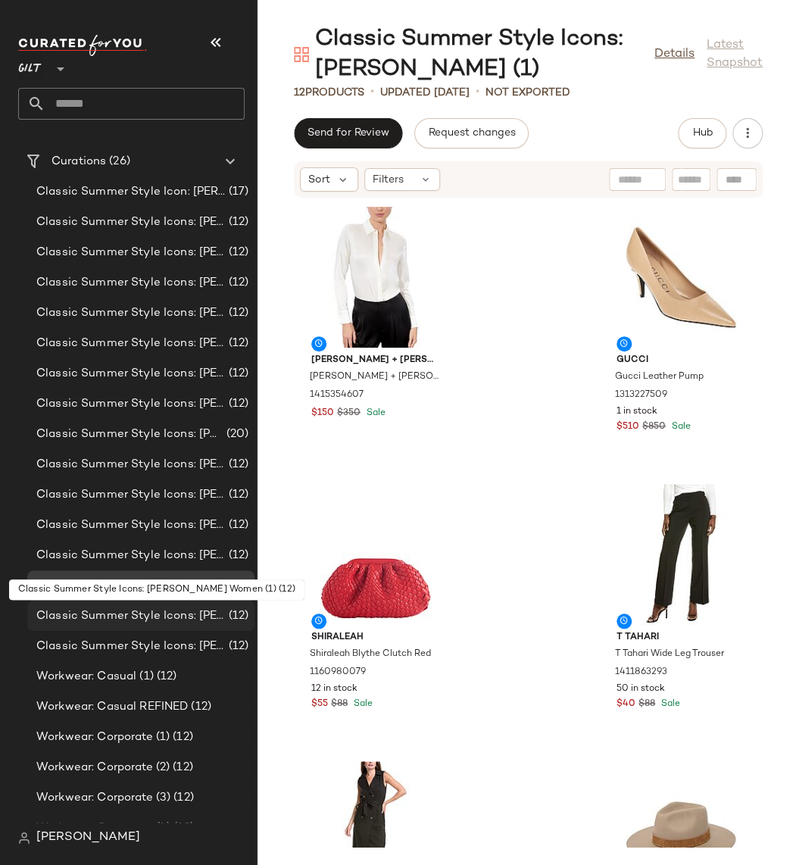
click at [179, 605] on div "Classic Summer Style Icons: Slim Aarons Women (1) (12)" at bounding box center [140, 615] width 227 height 30
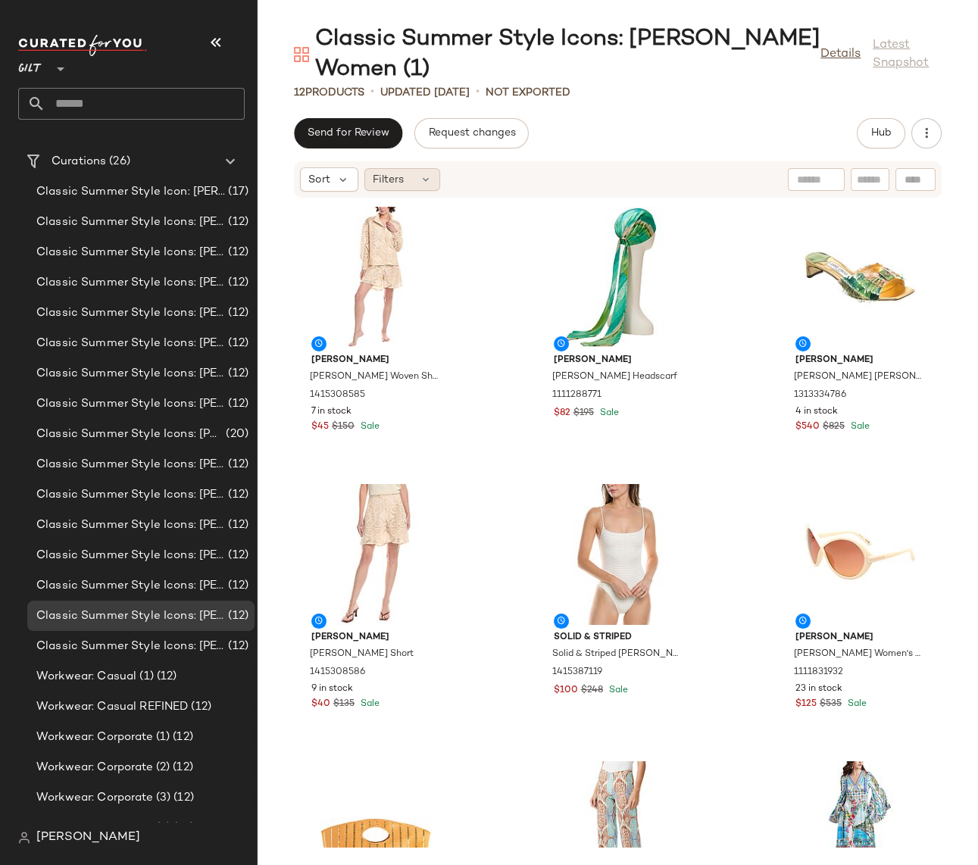
click at [401, 175] on span "Filters" at bounding box center [388, 180] width 31 height 16
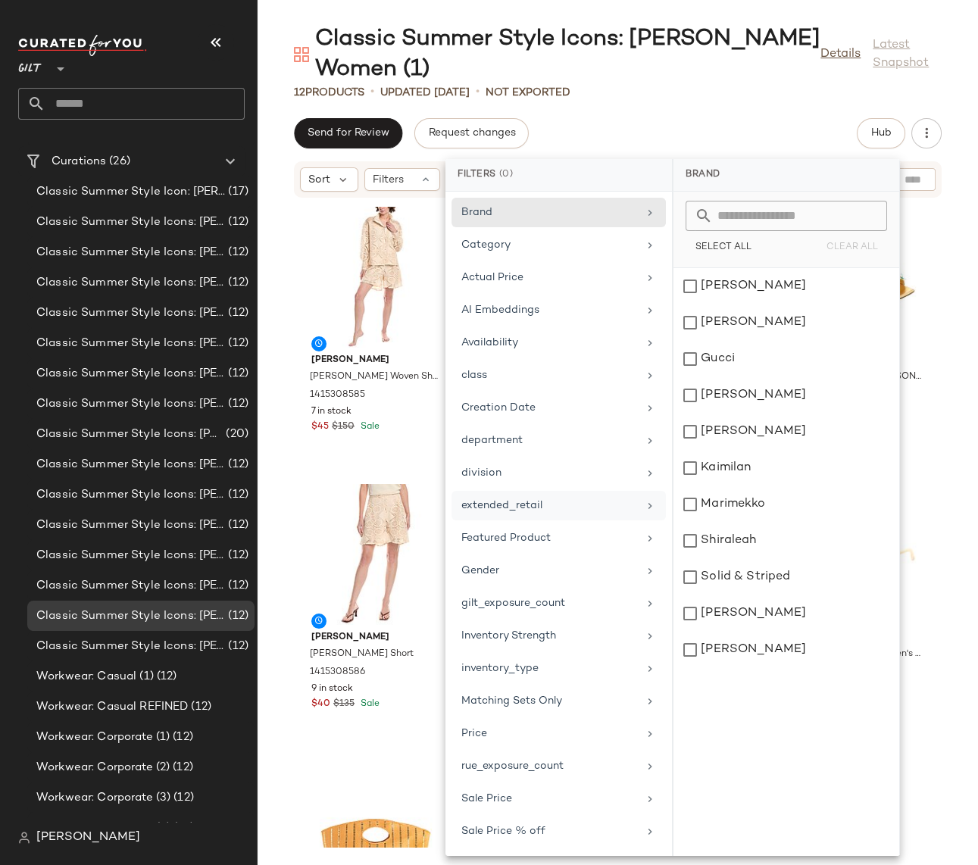
click at [569, 500] on div "extended_retail" at bounding box center [549, 506] width 176 height 16
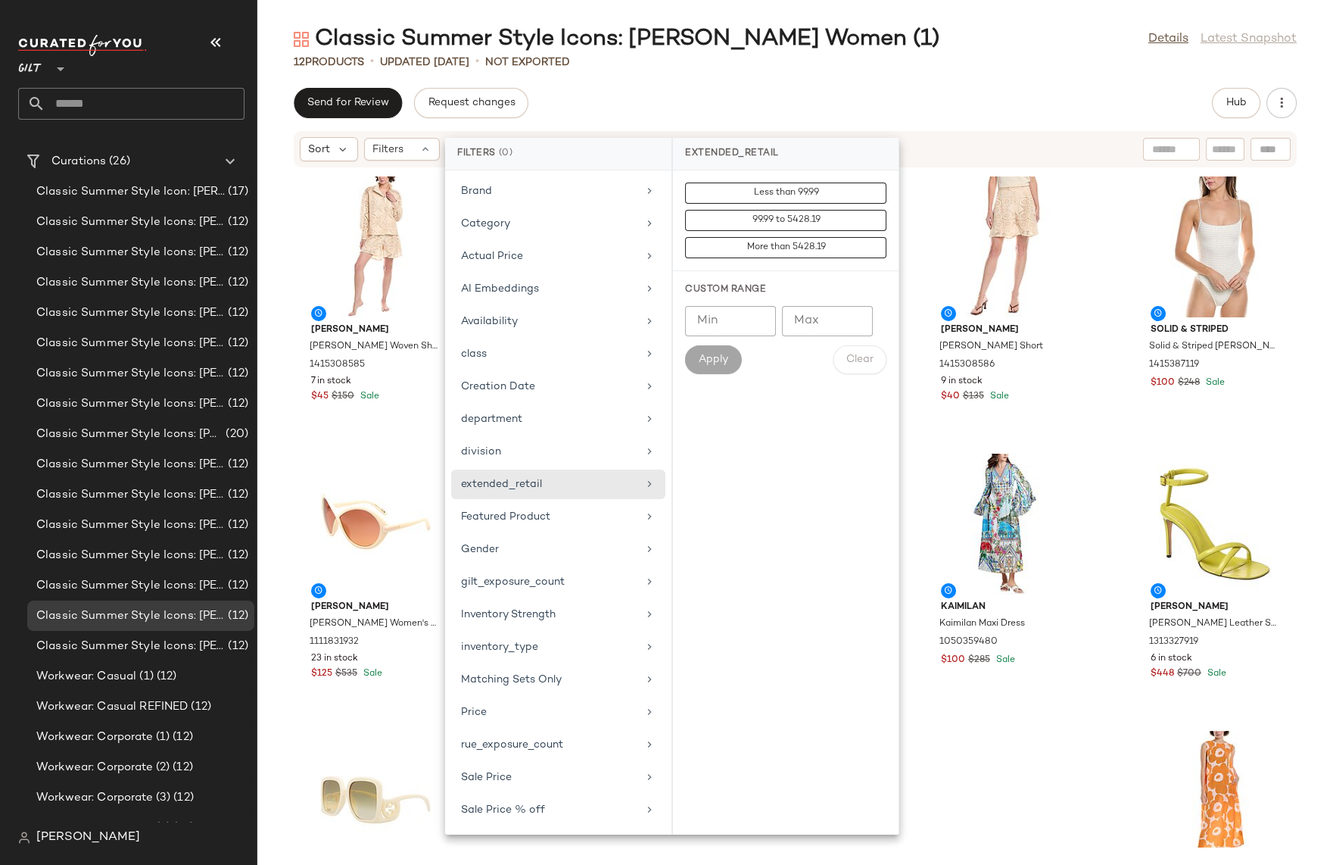
click at [282, 408] on div "Colette Rose Colette Rose Woven Shirt 1415308585 7 in stock $45 $150 Sale Eugen…" at bounding box center [795, 507] width 1076 height 678
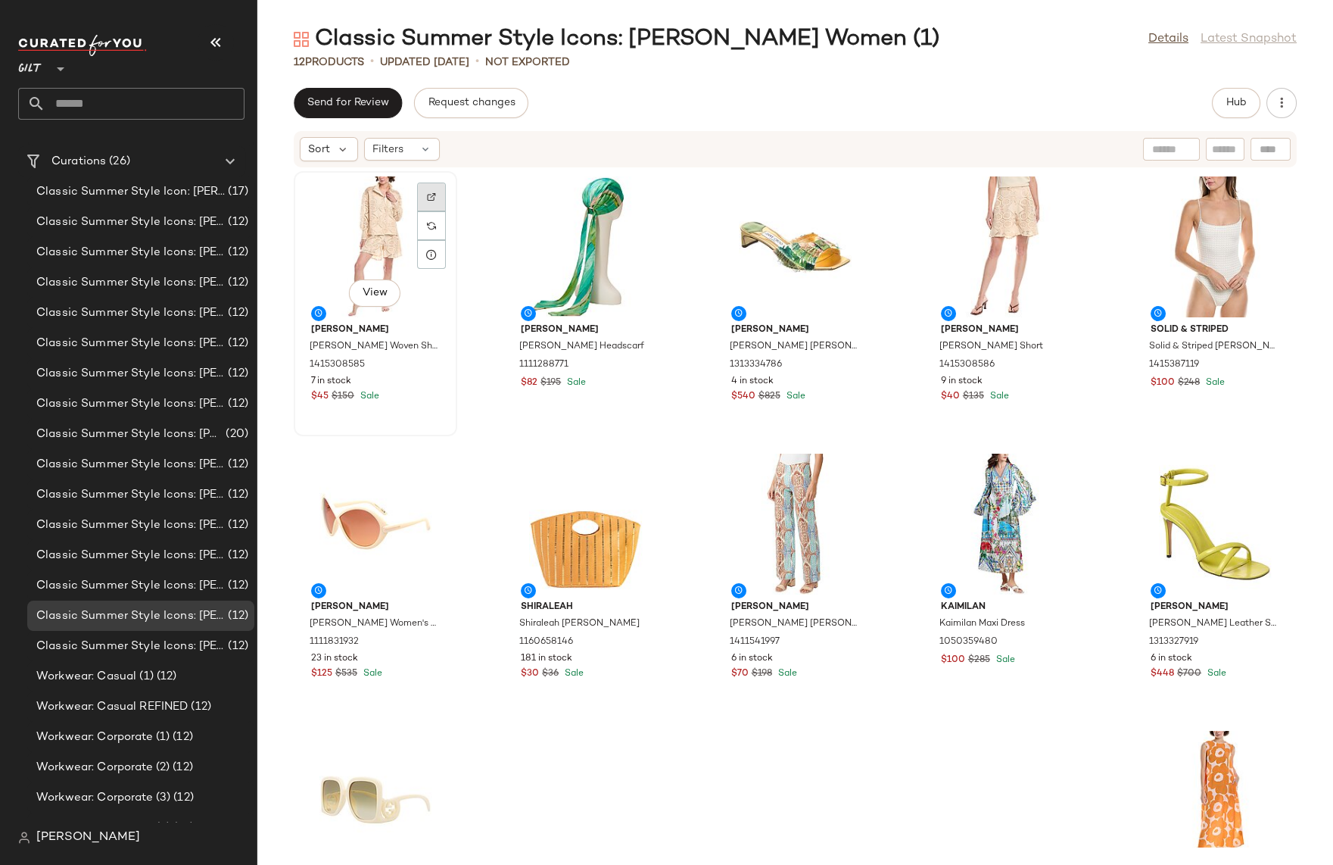
click at [428, 211] on div at bounding box center [431, 225] width 29 height 29
click at [374, 297] on span "View" at bounding box center [375, 293] width 26 height 12
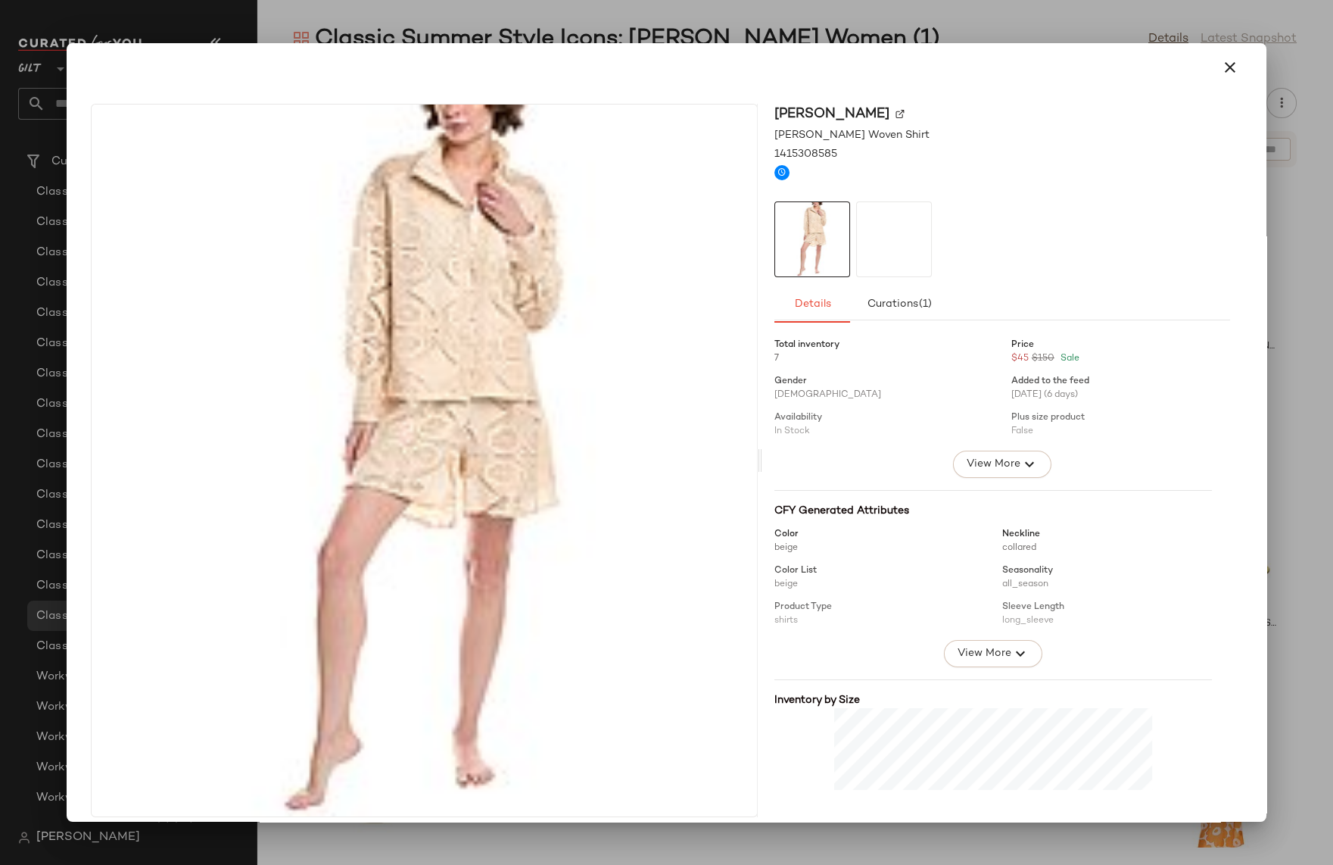
click at [896, 111] on img at bounding box center [900, 114] width 9 height 9
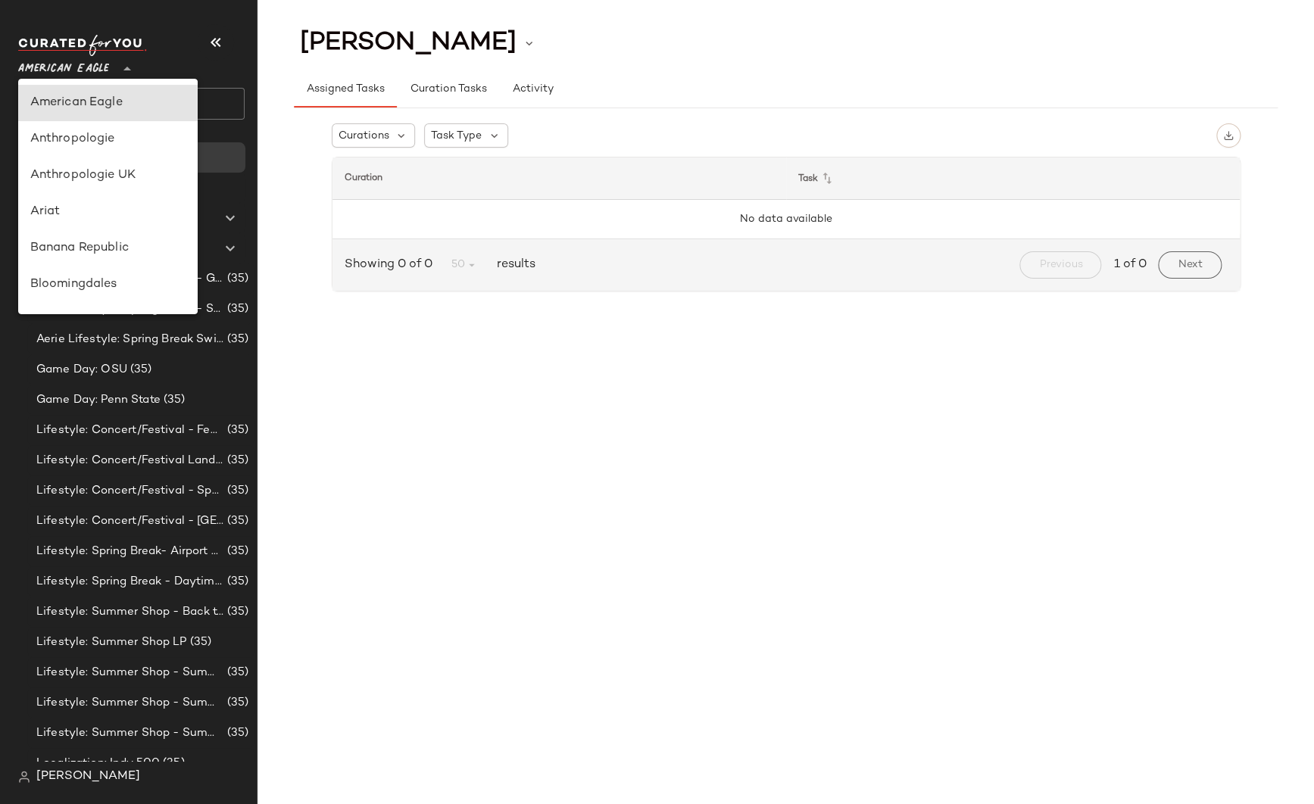
click at [62, 63] on span "American Eagle" at bounding box center [63, 64] width 91 height 27
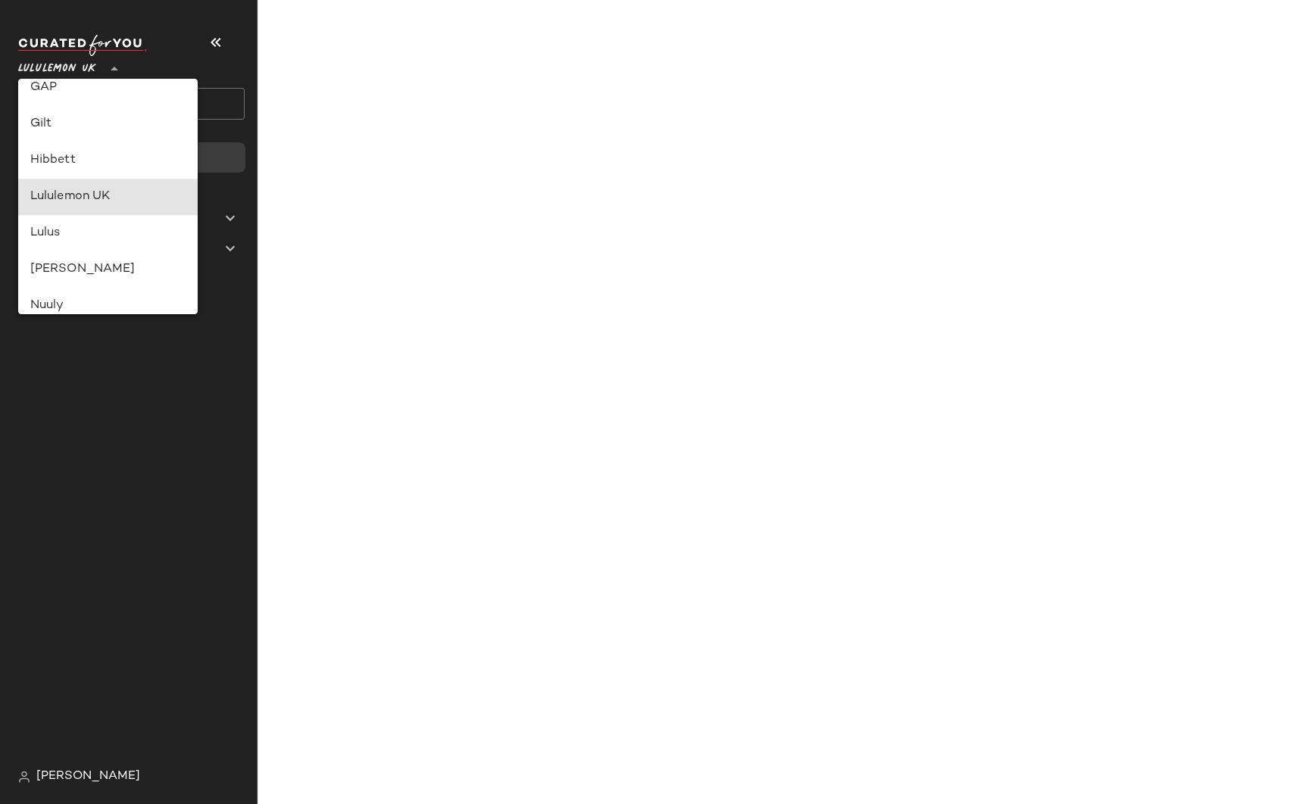
type input "**"
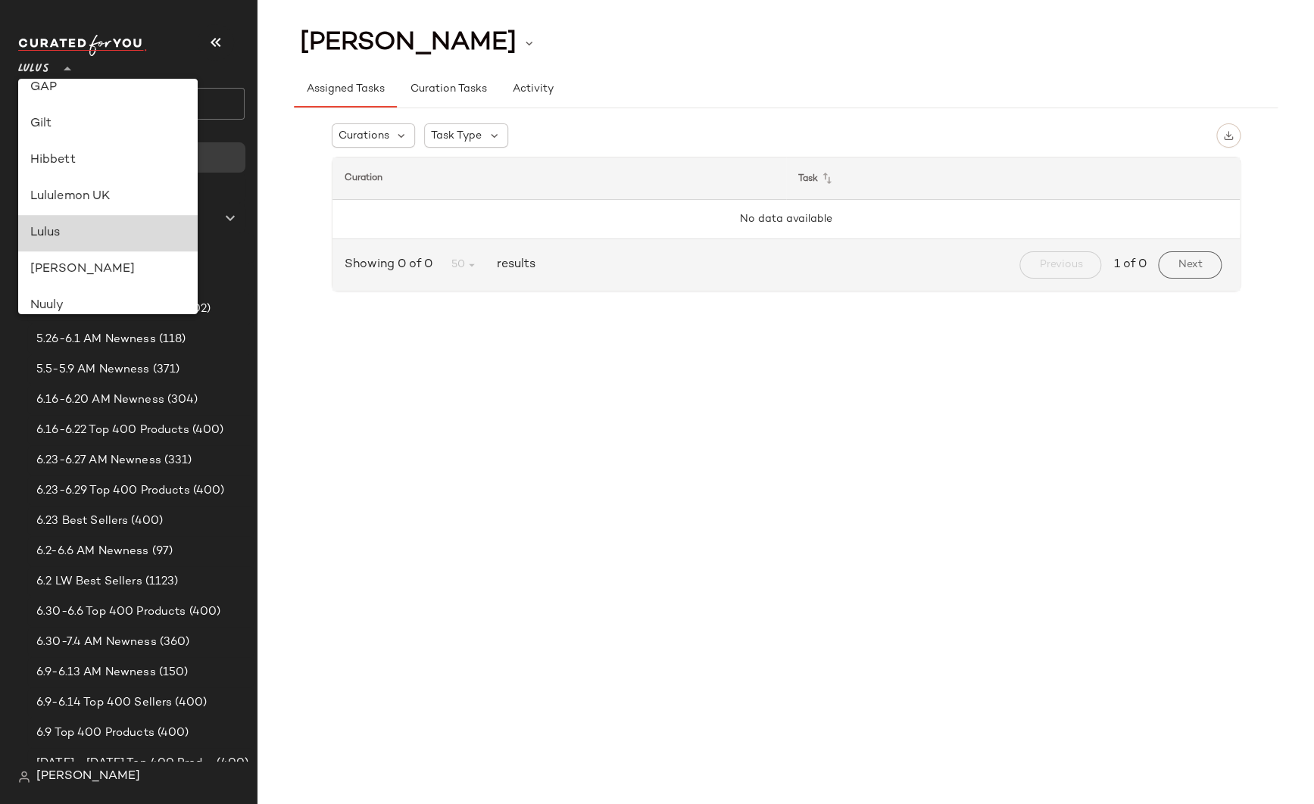
click at [55, 236] on div "Lulus" at bounding box center [108, 233] width 156 height 18
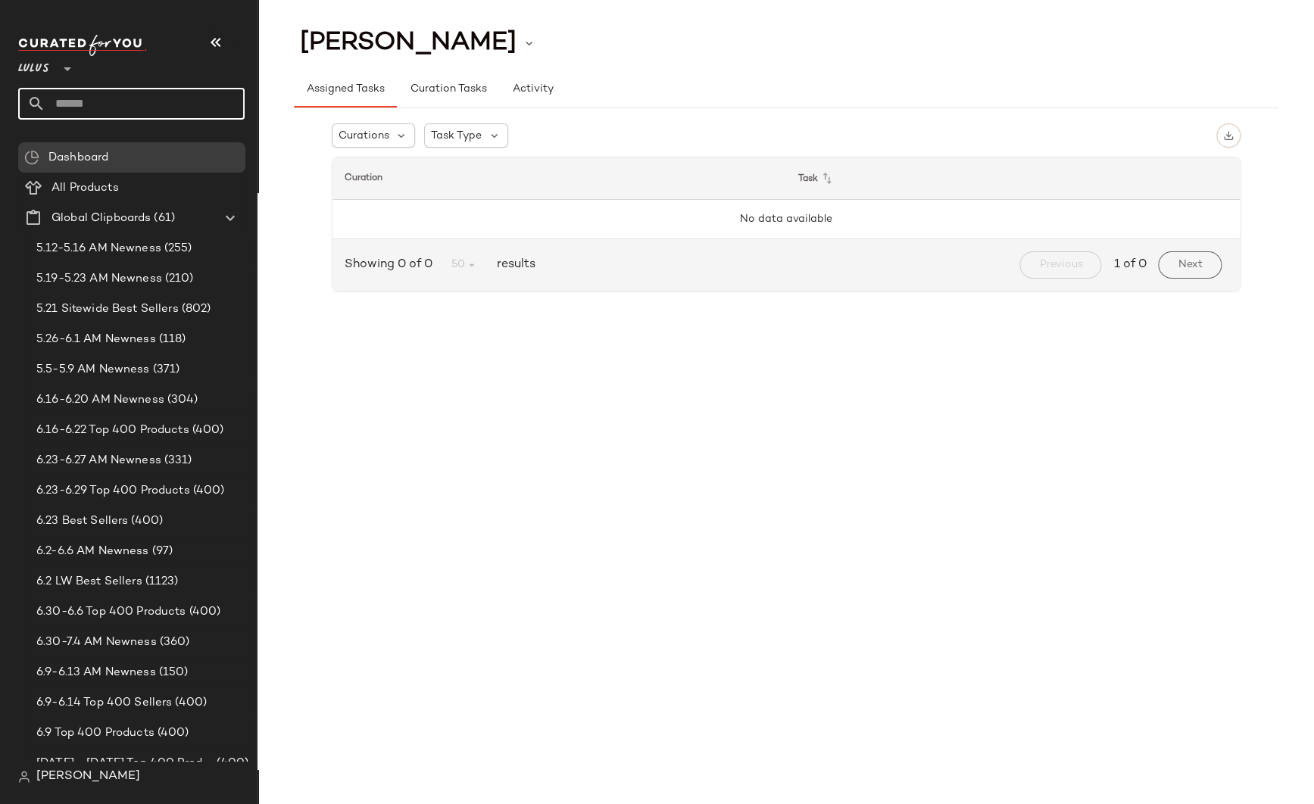
click at [129, 108] on input "text" at bounding box center [144, 104] width 199 height 32
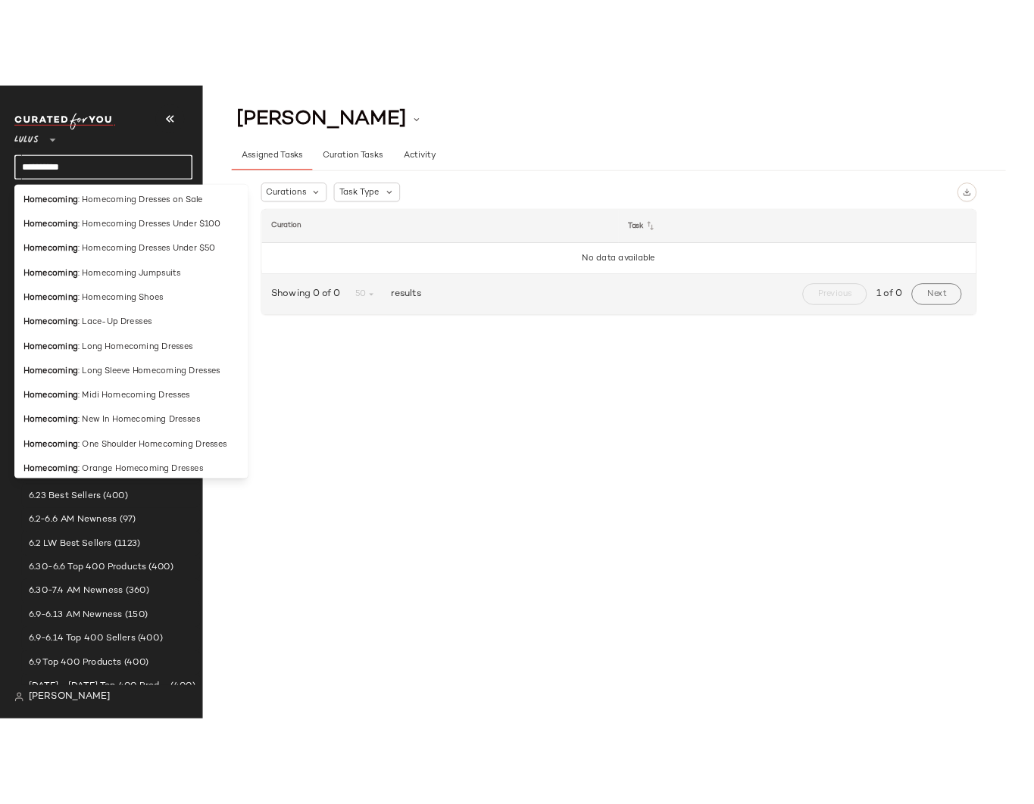
scroll to position [454, 0]
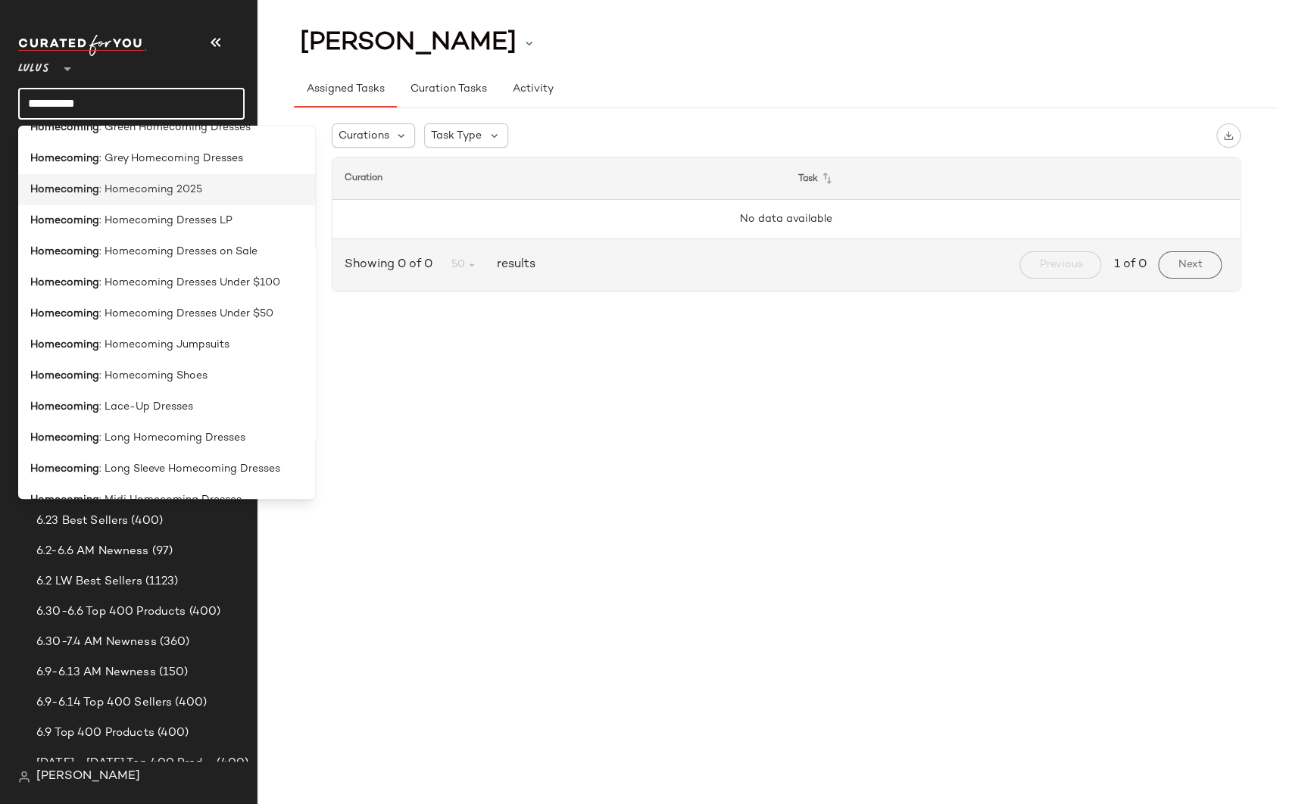
type input "**********"
click at [159, 192] on span ": Homecoming 2025" at bounding box center [150, 190] width 103 height 16
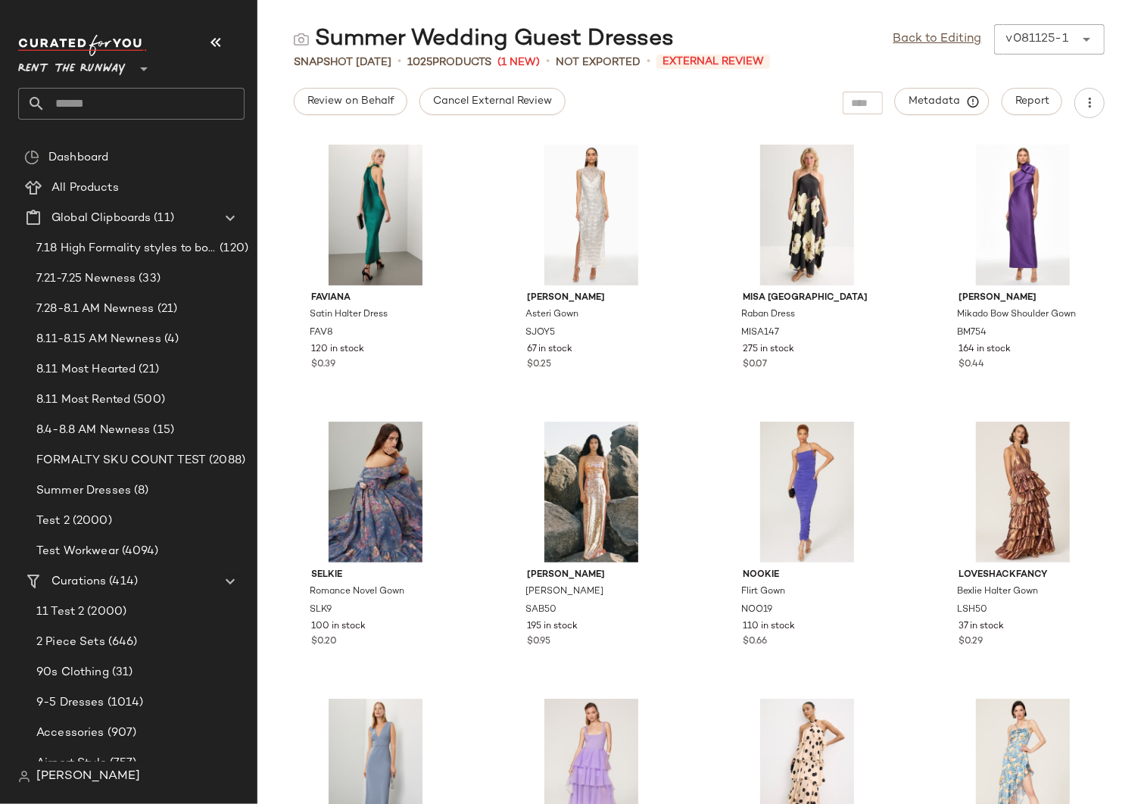
click at [107, 64] on span "Rent the Runway" at bounding box center [72, 64] width 108 height 27
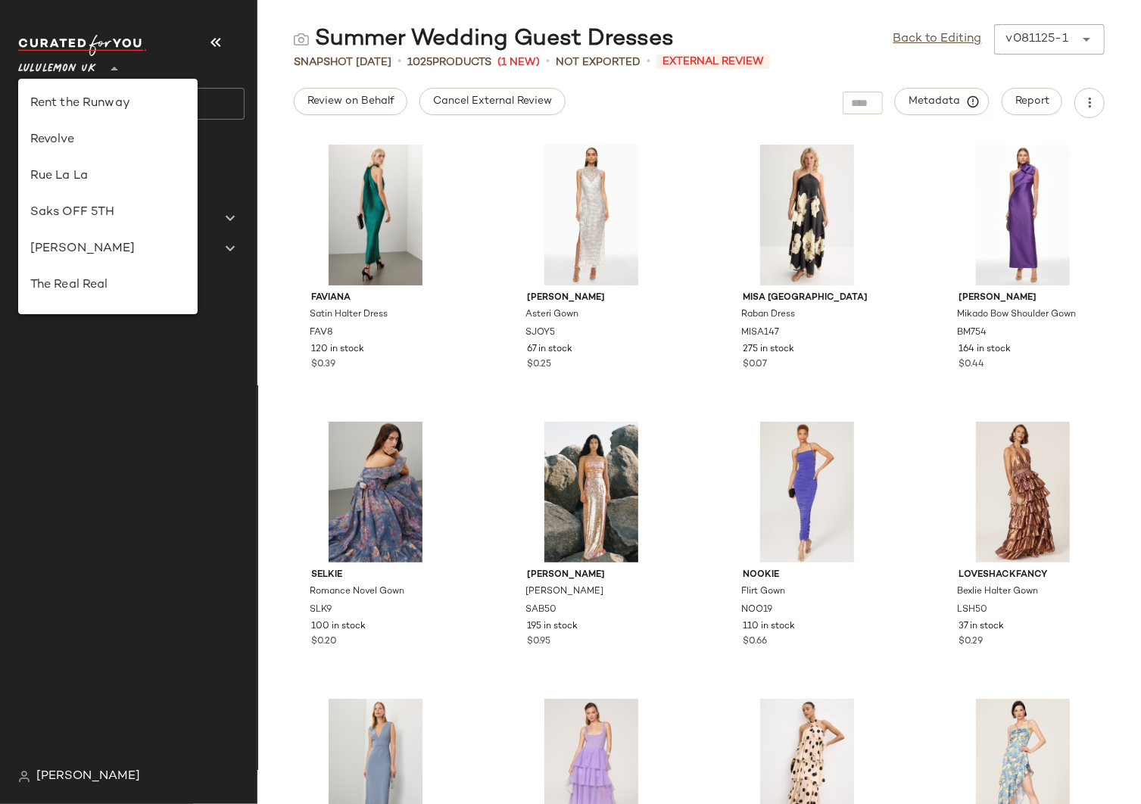
scroll to position [342, 0]
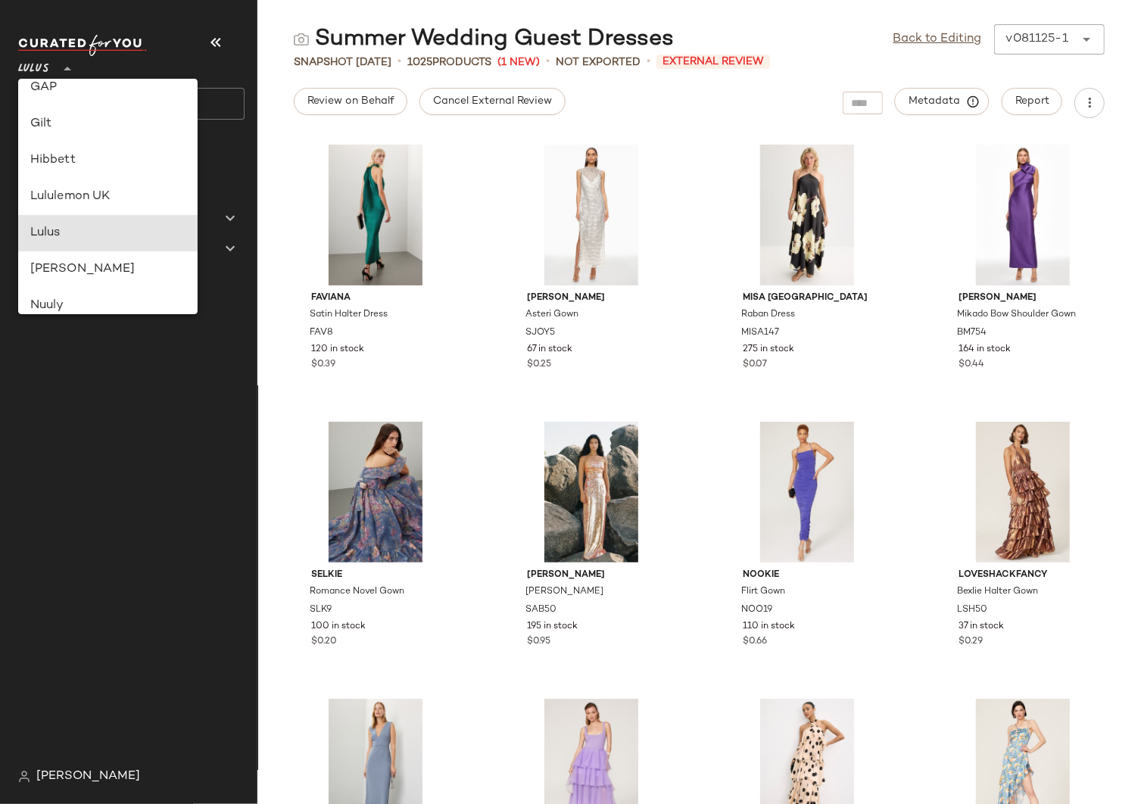
type input "**"
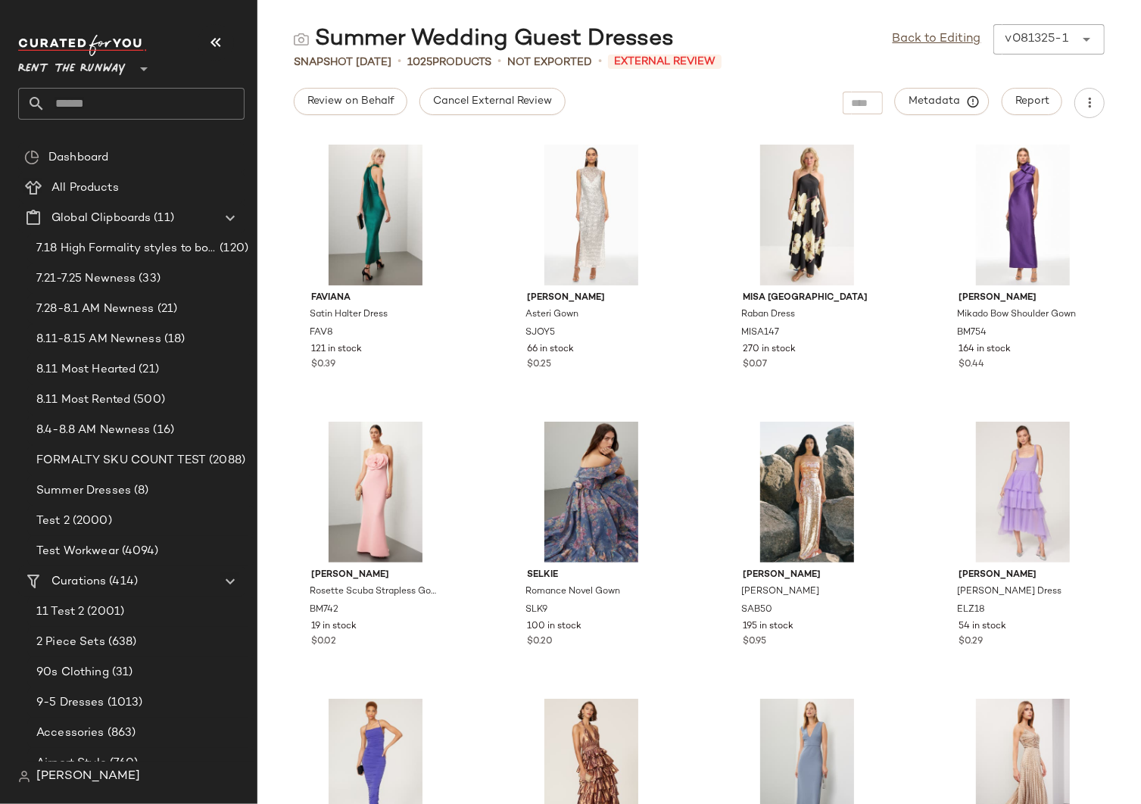
click at [93, 60] on span "Rent the Runway" at bounding box center [72, 64] width 108 height 27
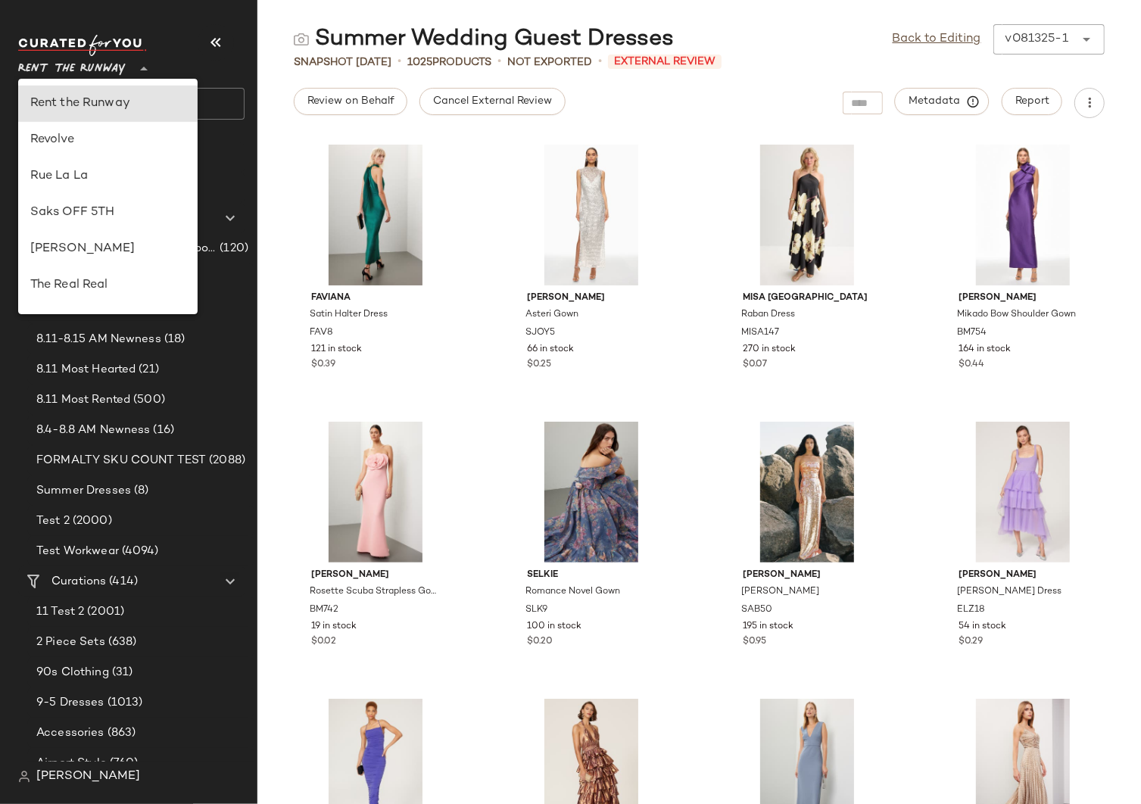
scroll to position [342, 0]
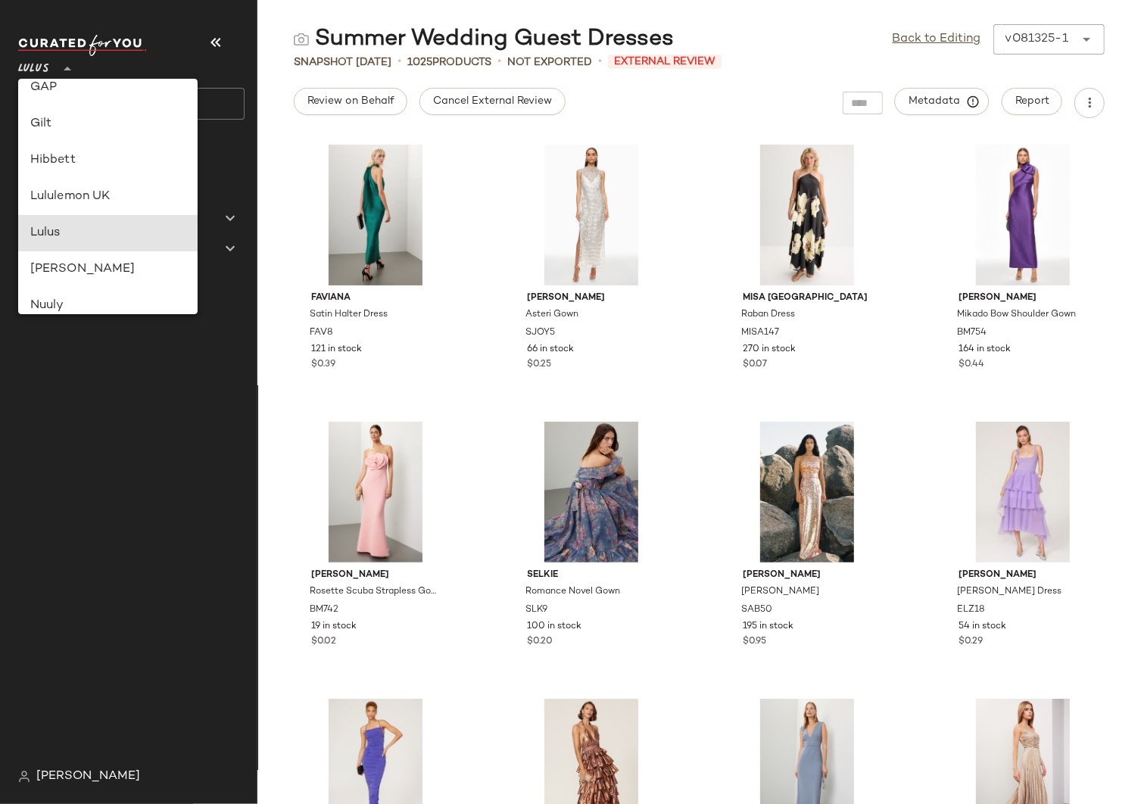
type input "**"
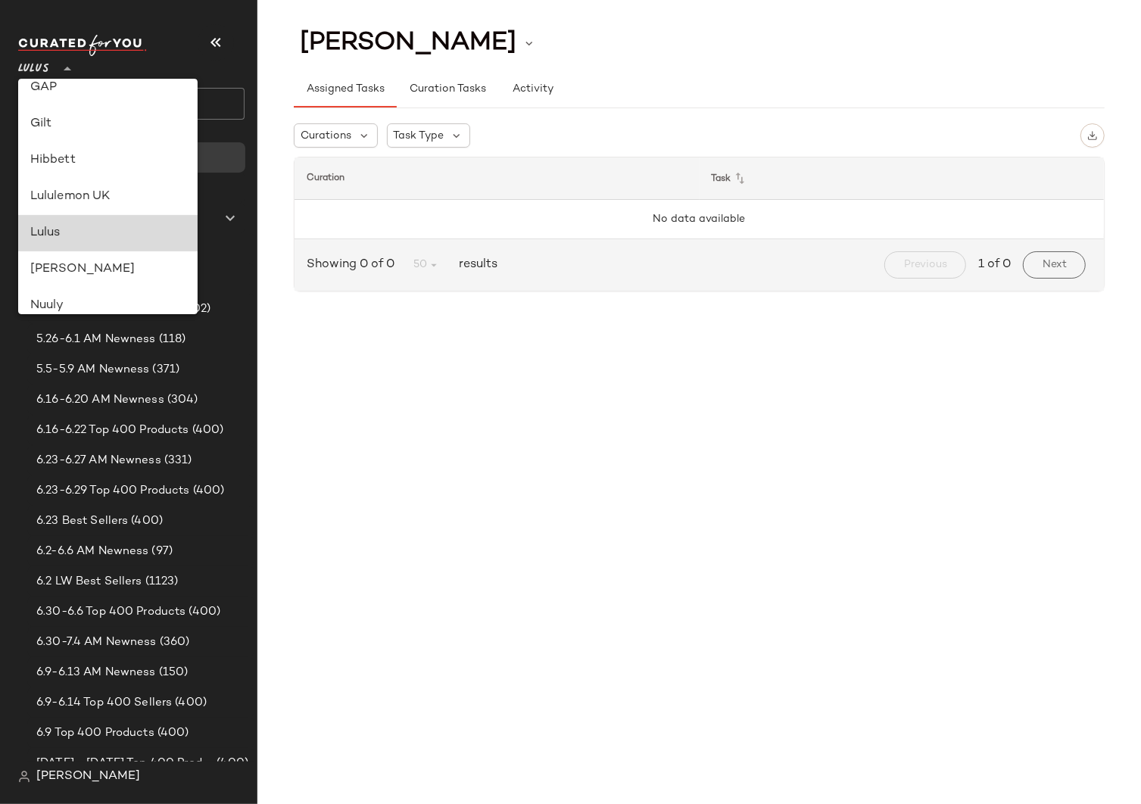
click at [39, 234] on div "Lulus" at bounding box center [108, 233] width 156 height 18
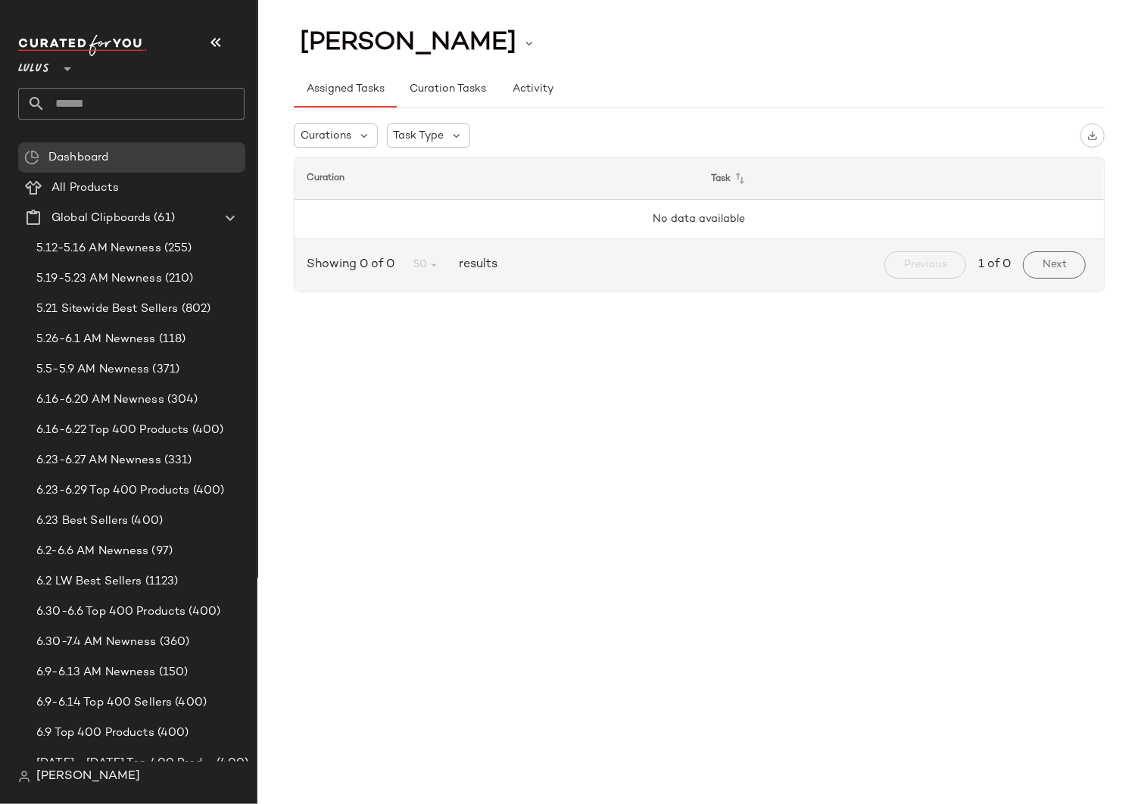
click at [113, 115] on input "text" at bounding box center [144, 104] width 199 height 32
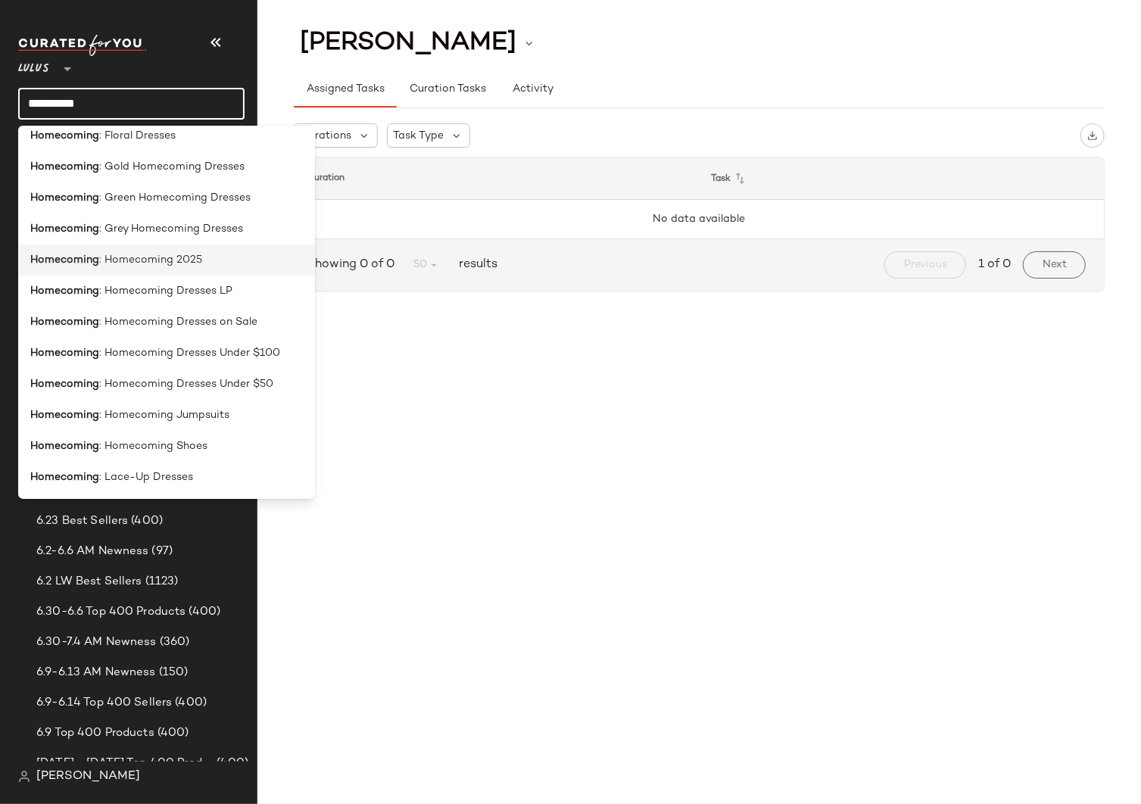
scroll to position [366, 0]
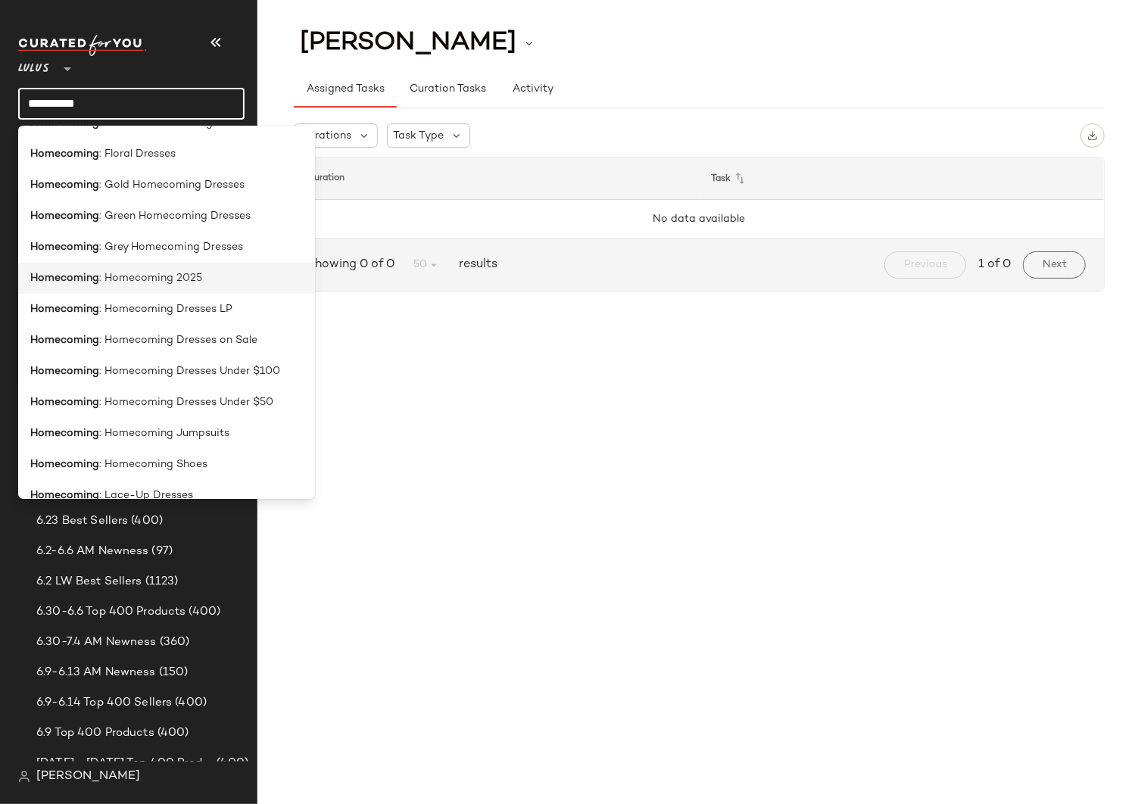
type input "**********"
click at [131, 270] on span ": Homecoming 2025" at bounding box center [150, 278] width 103 height 16
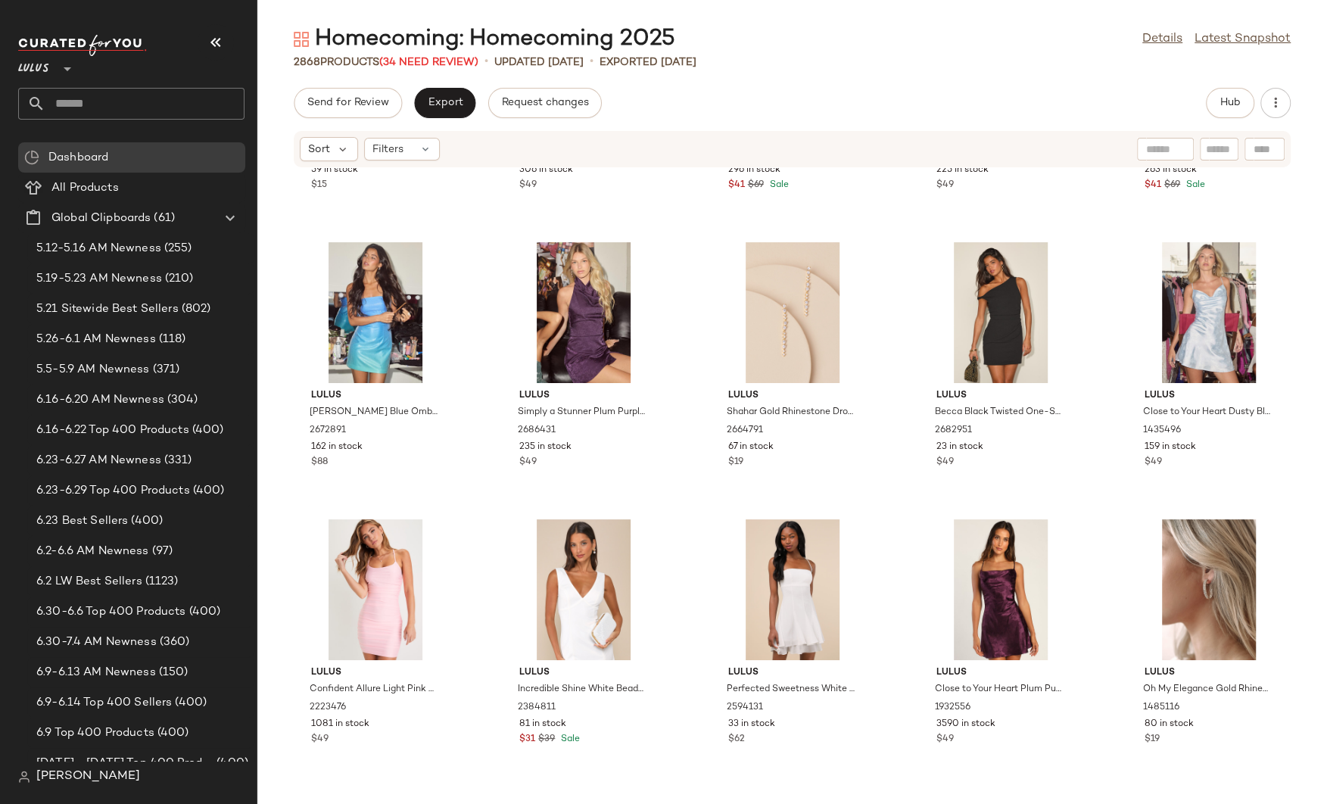
scroll to position [1081, 0]
